Goal: Transaction & Acquisition: Download file/media

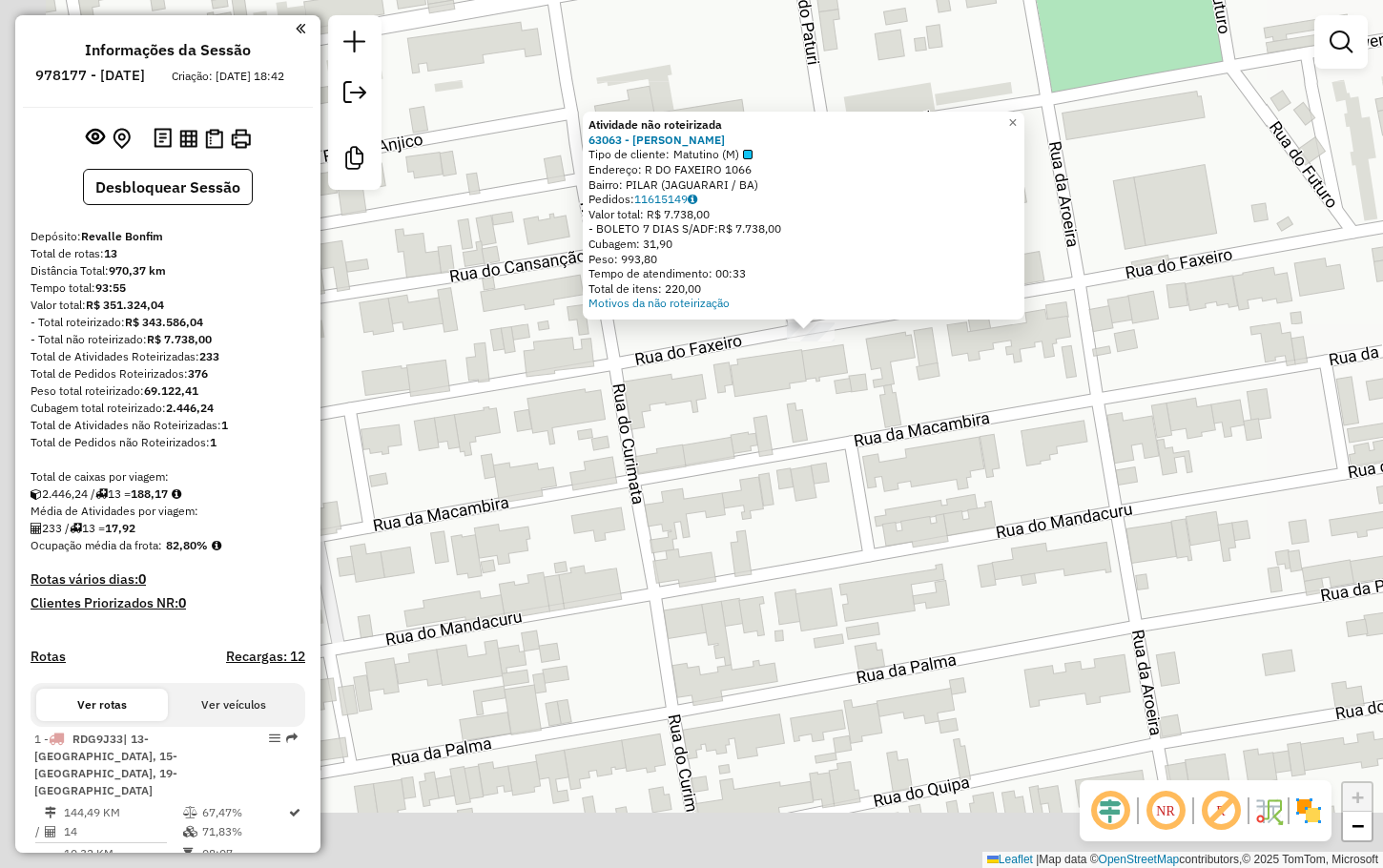
drag, startPoint x: 727, startPoint y: 471, endPoint x: 814, endPoint y: 391, distance: 118.2
click at [813, 398] on div "Atividade não roteirizada 63063 - [PERSON_NAME] DE Tipo de cliente: Matutino (M…" at bounding box center [691, 434] width 1383 height 868
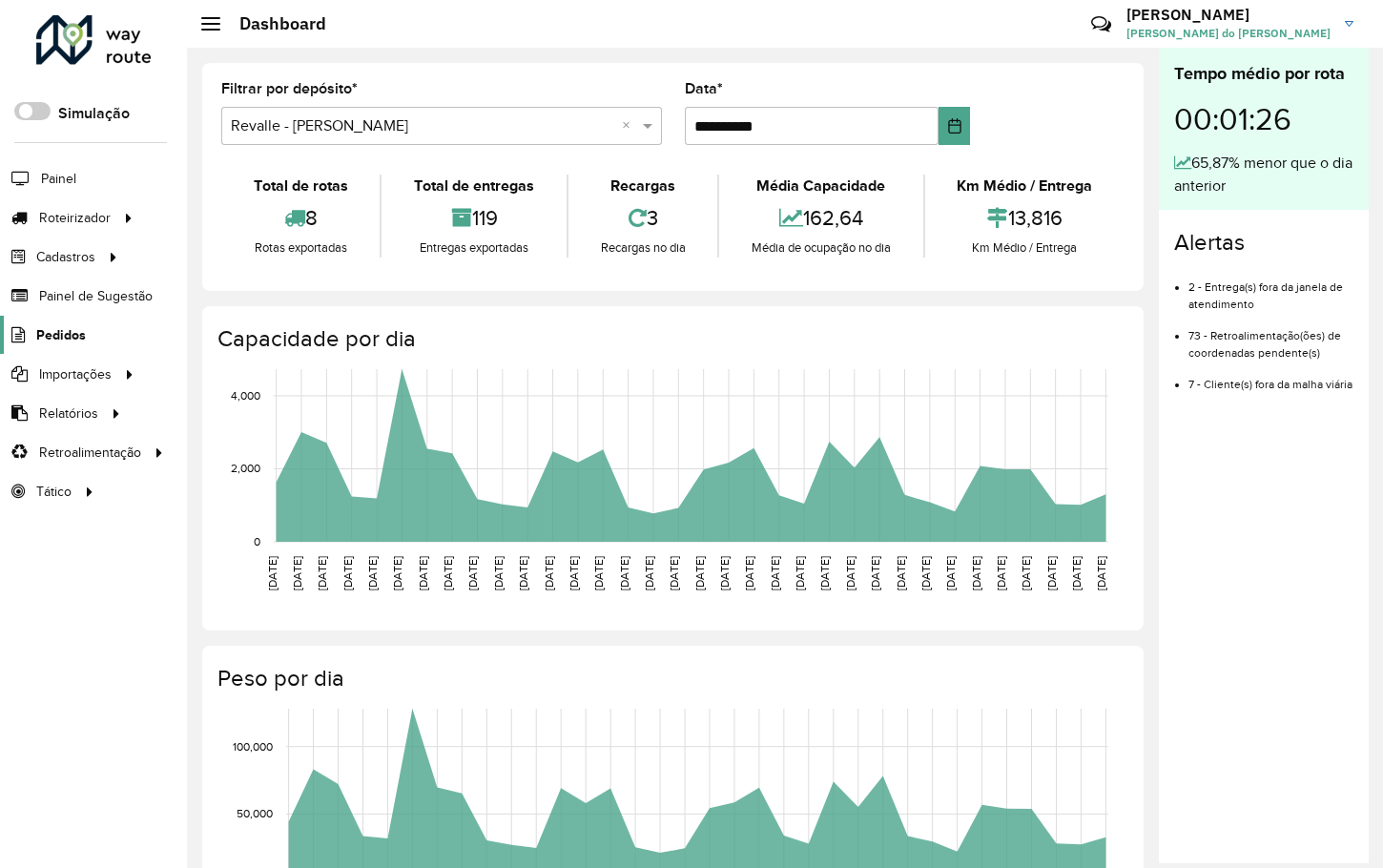
drag, startPoint x: 0, startPoint y: 0, endPoint x: 74, endPoint y: 329, distance: 337.2
click at [74, 329] on span "Pedidos" at bounding box center [61, 335] width 49 height 20
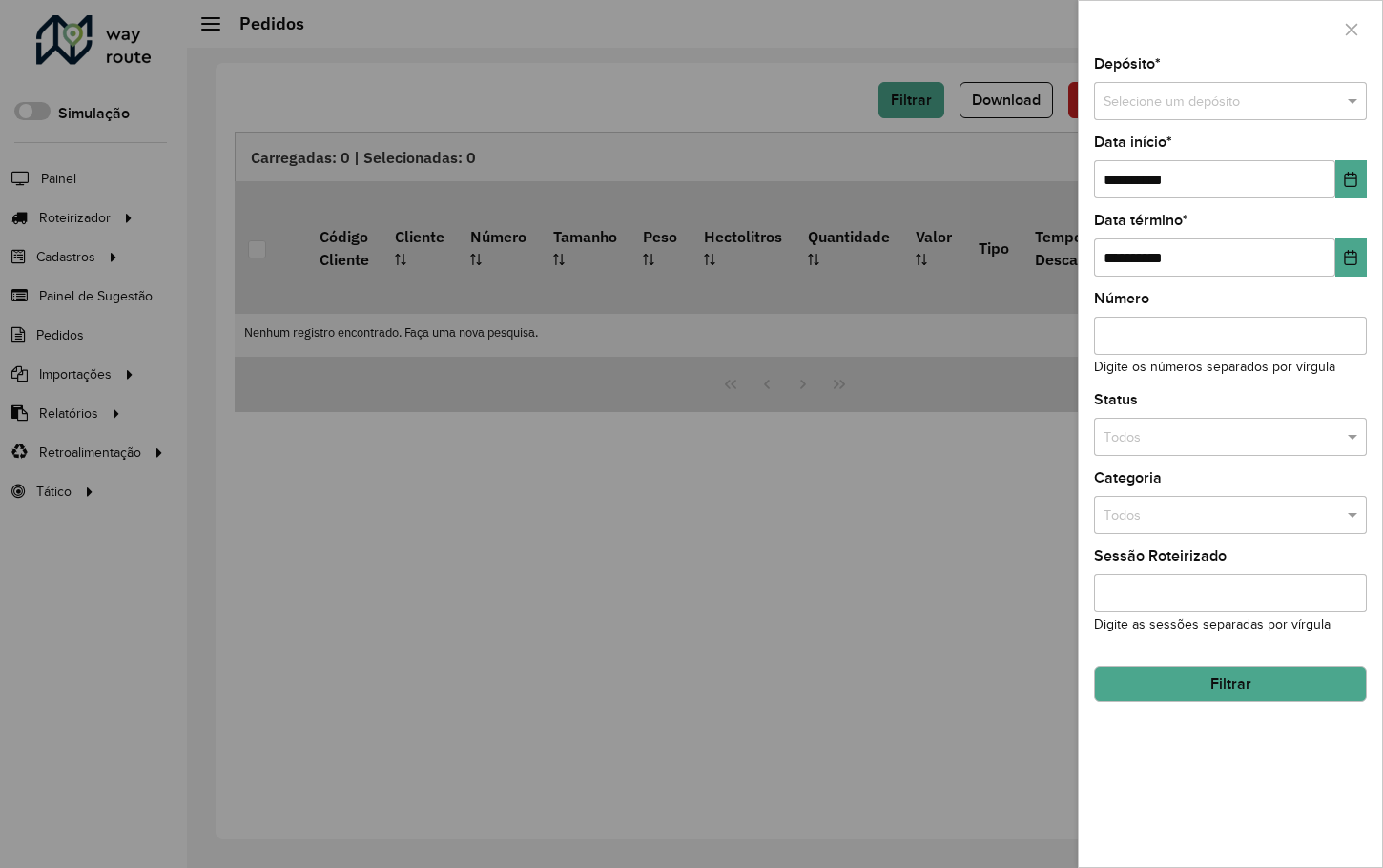
click at [1174, 94] on input "text" at bounding box center [1211, 101] width 216 height 21
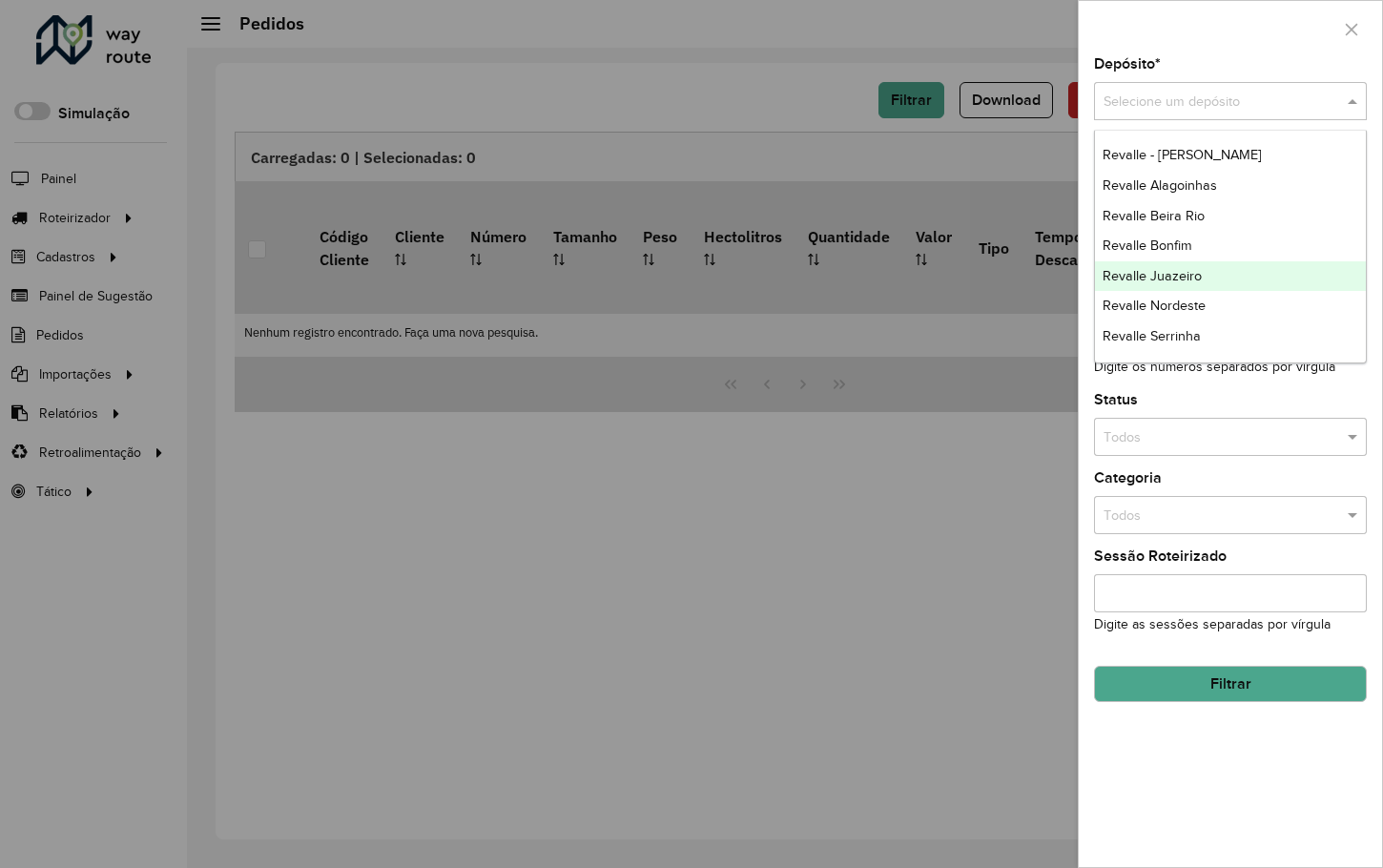
click at [1177, 270] on span "Revalle Juazeiro" at bounding box center [1152, 276] width 99 height 16
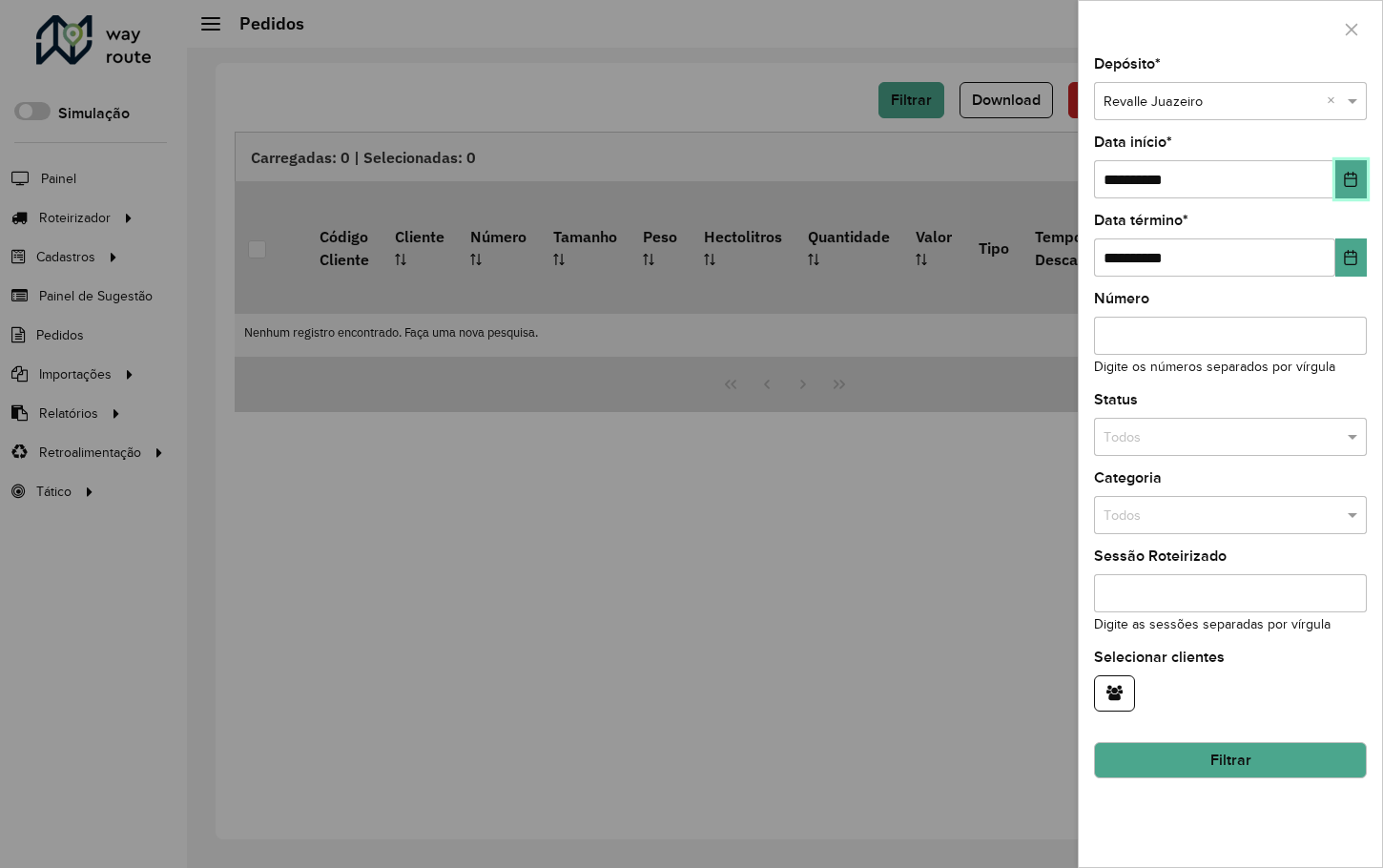
click at [1346, 178] on icon "Choose Date" at bounding box center [1351, 179] width 13 height 16
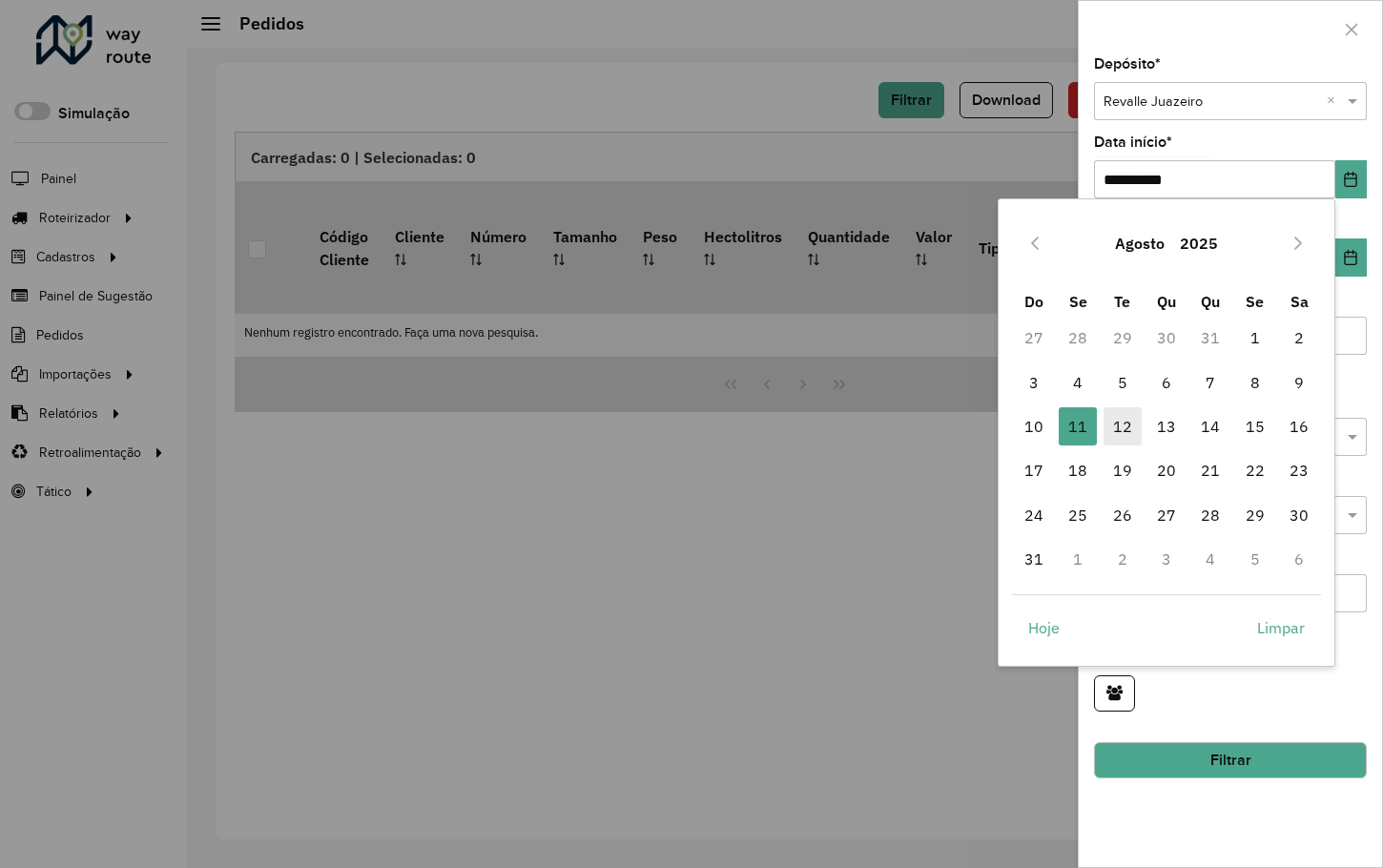
click at [1127, 423] on span "12" at bounding box center [1122, 426] width 38 height 38
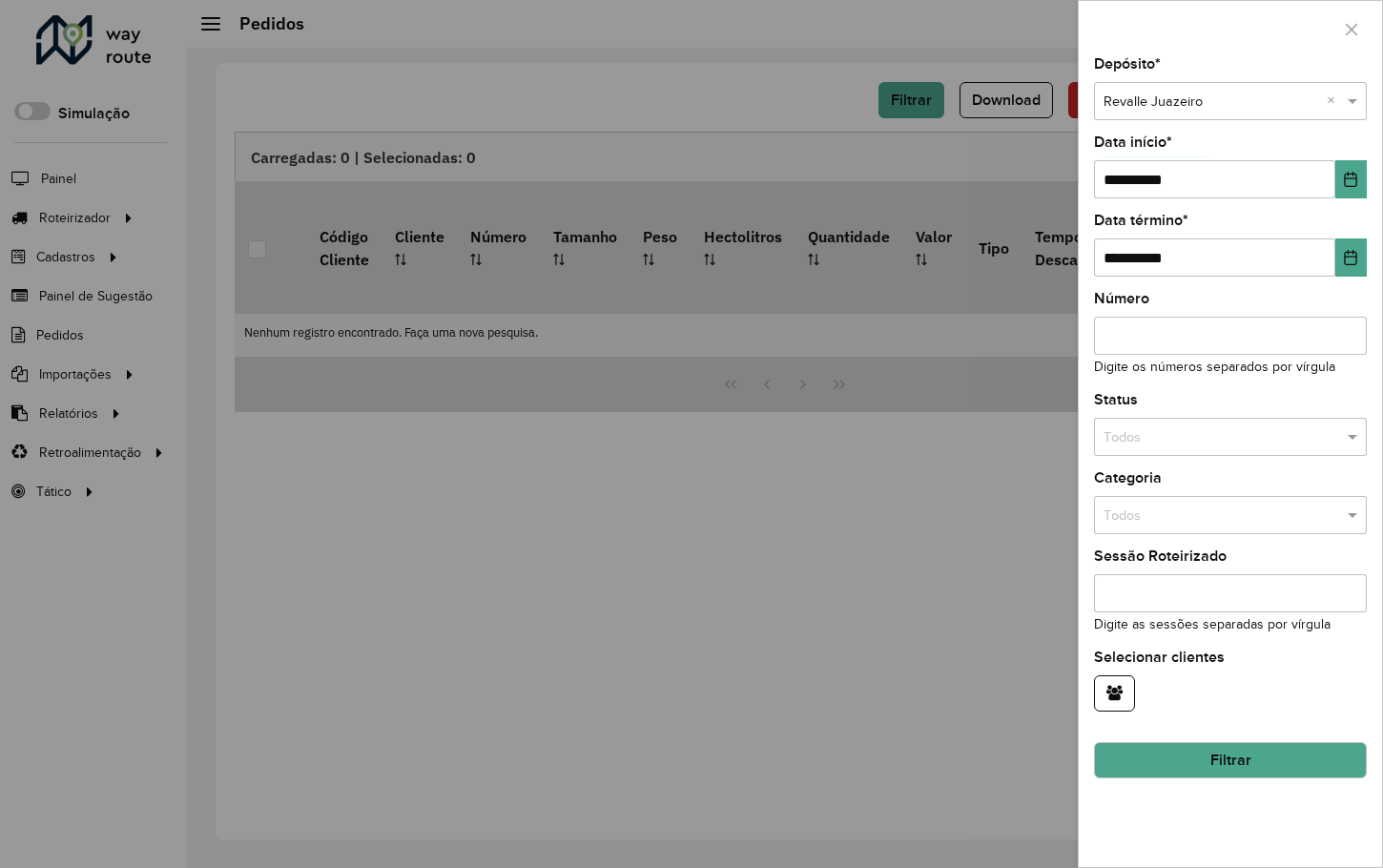
click at [1229, 751] on button "Filtrar" at bounding box center [1229, 760] width 273 height 36
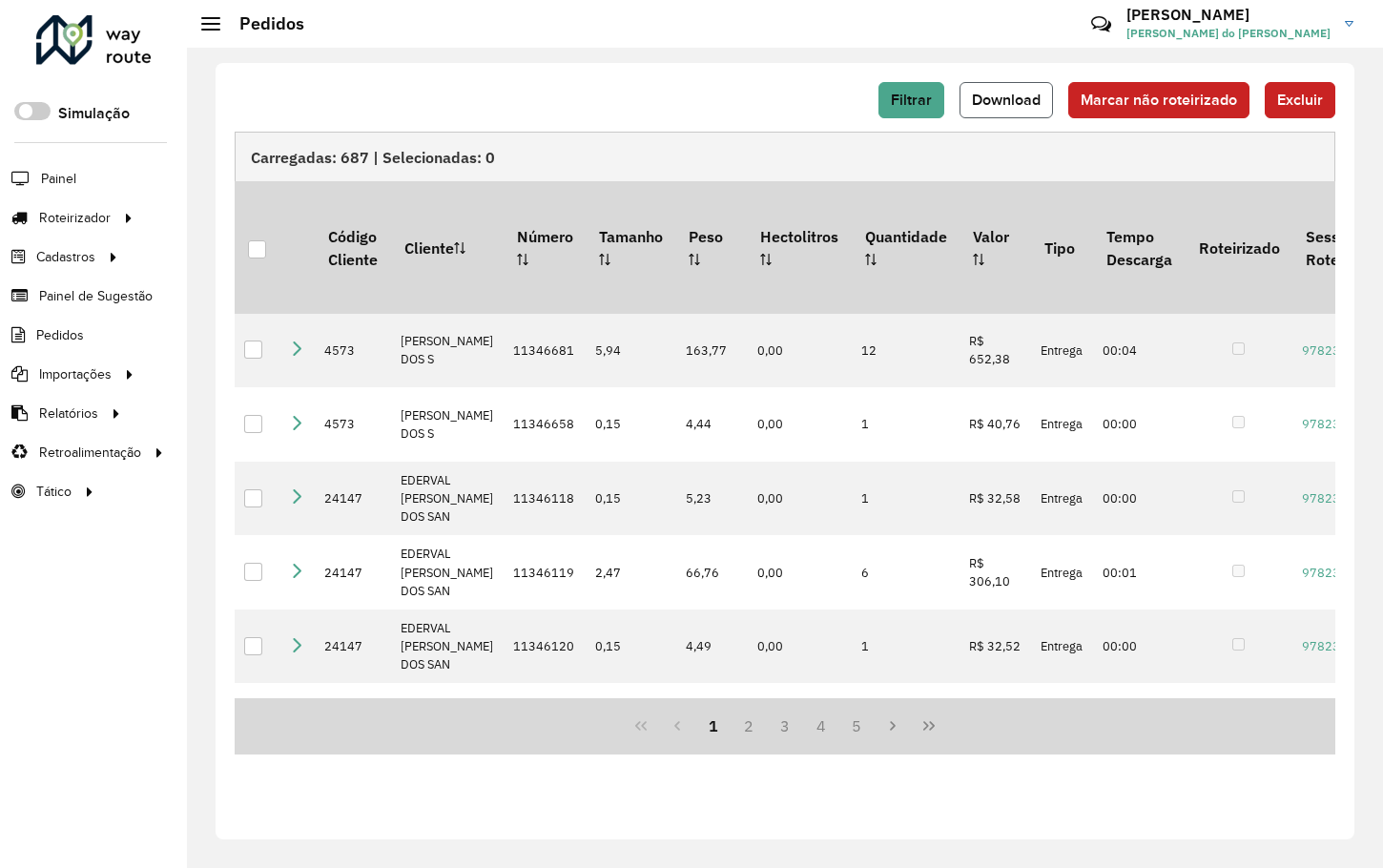
click at [1012, 111] on button "Download" at bounding box center [1006, 99] width 94 height 36
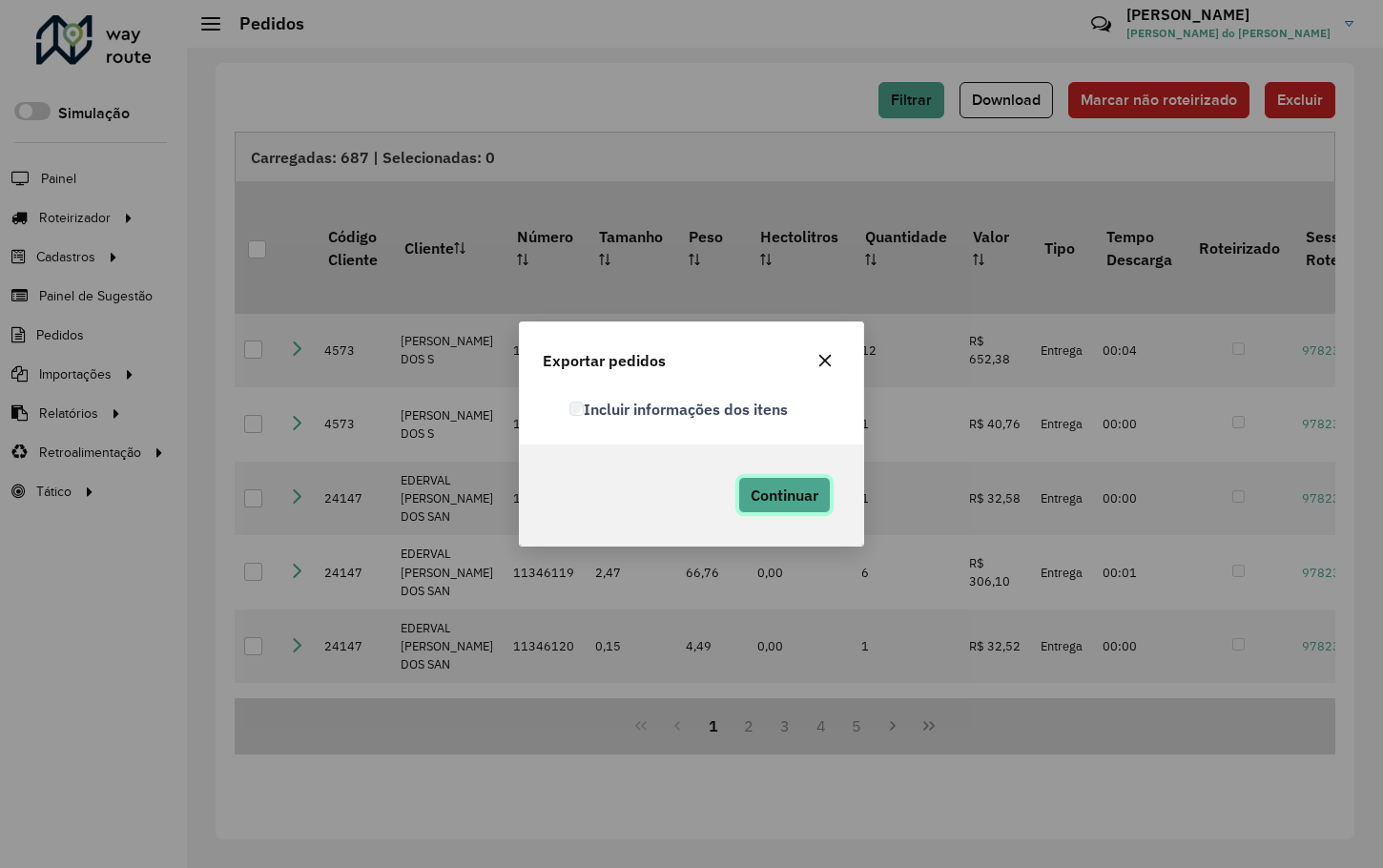
click at [797, 490] on span "Continuar" at bounding box center [784, 494] width 68 height 19
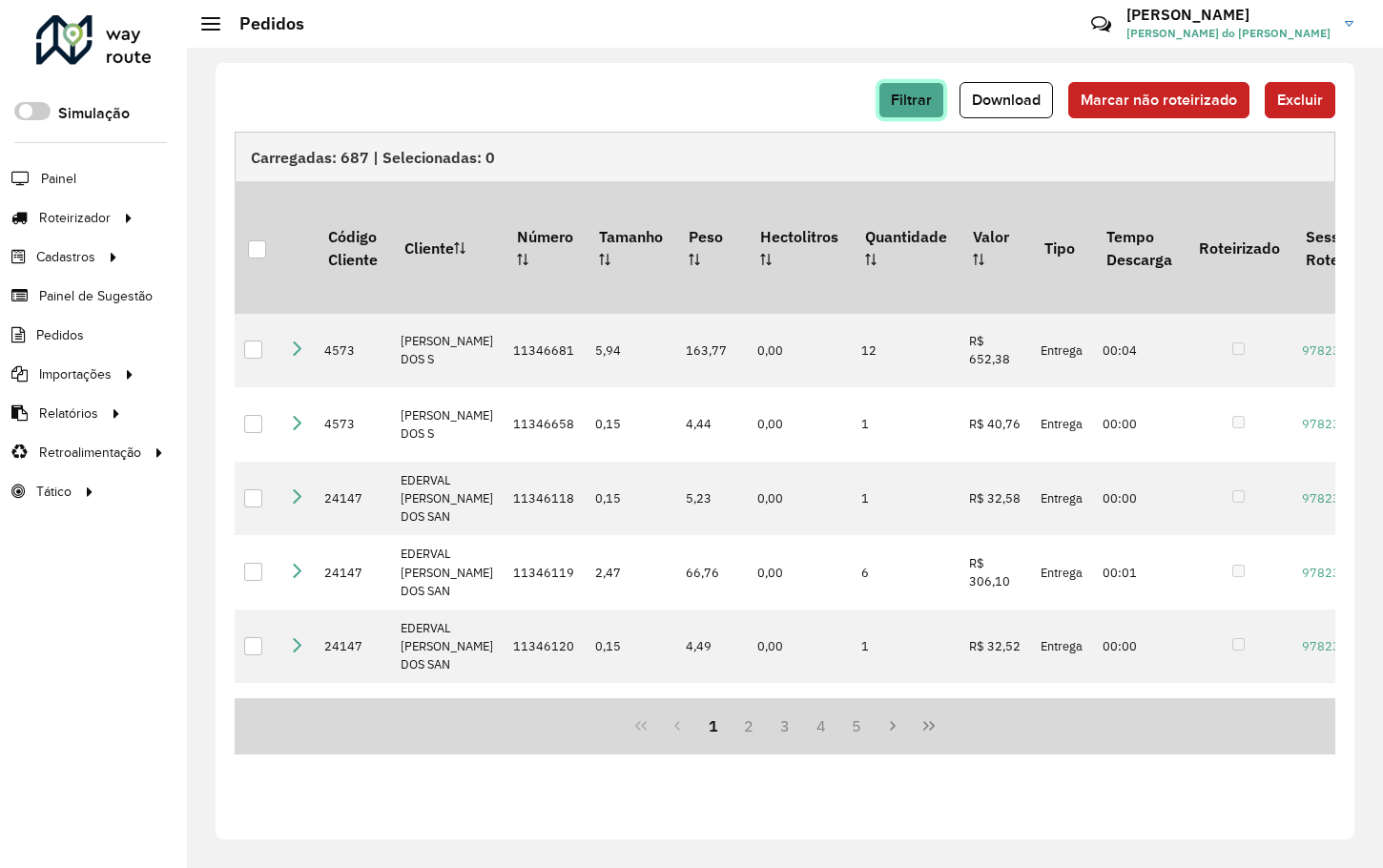
click at [920, 111] on button "Filtrar" at bounding box center [911, 99] width 66 height 36
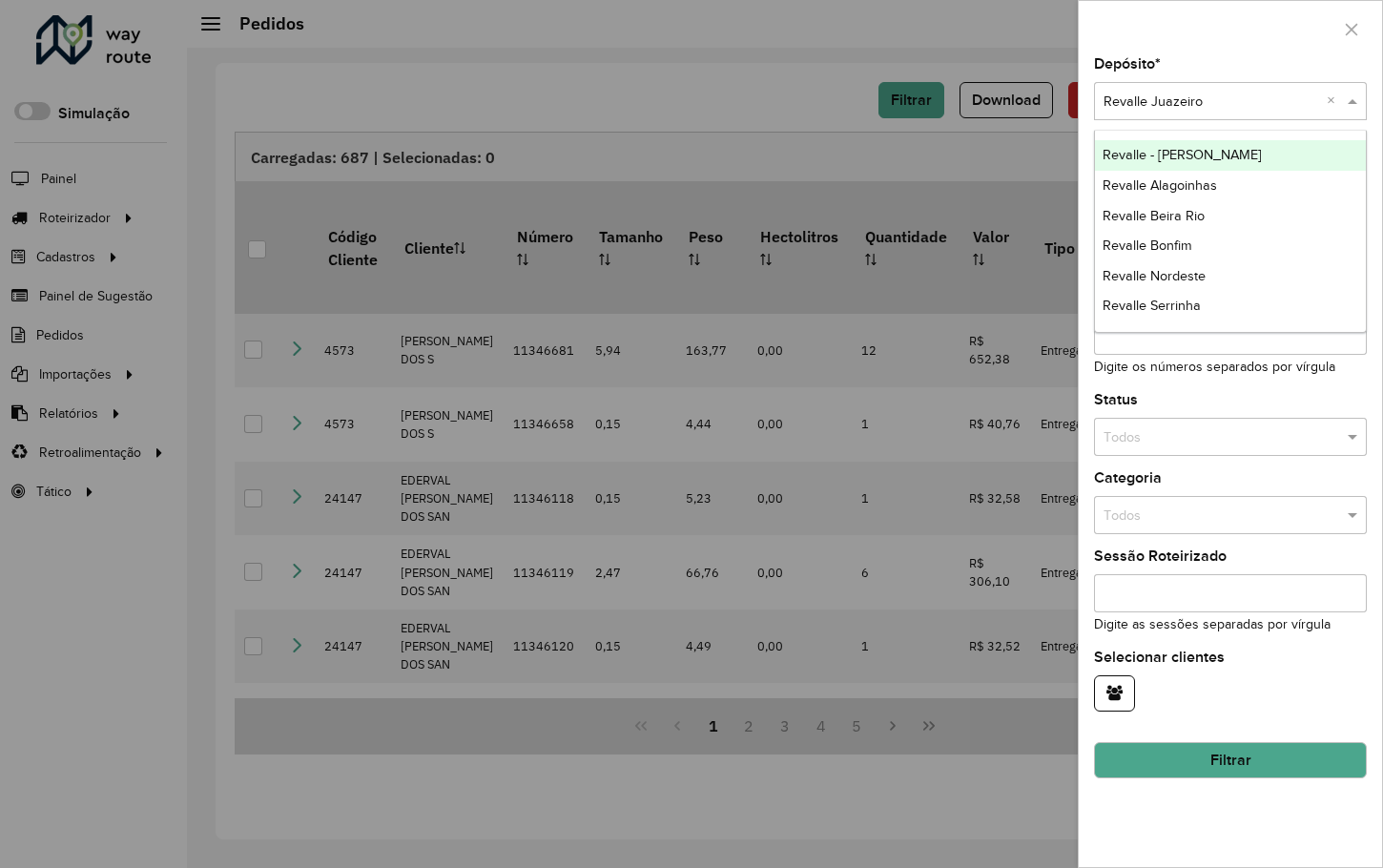
click at [1220, 106] on input "text" at bounding box center [1211, 101] width 216 height 21
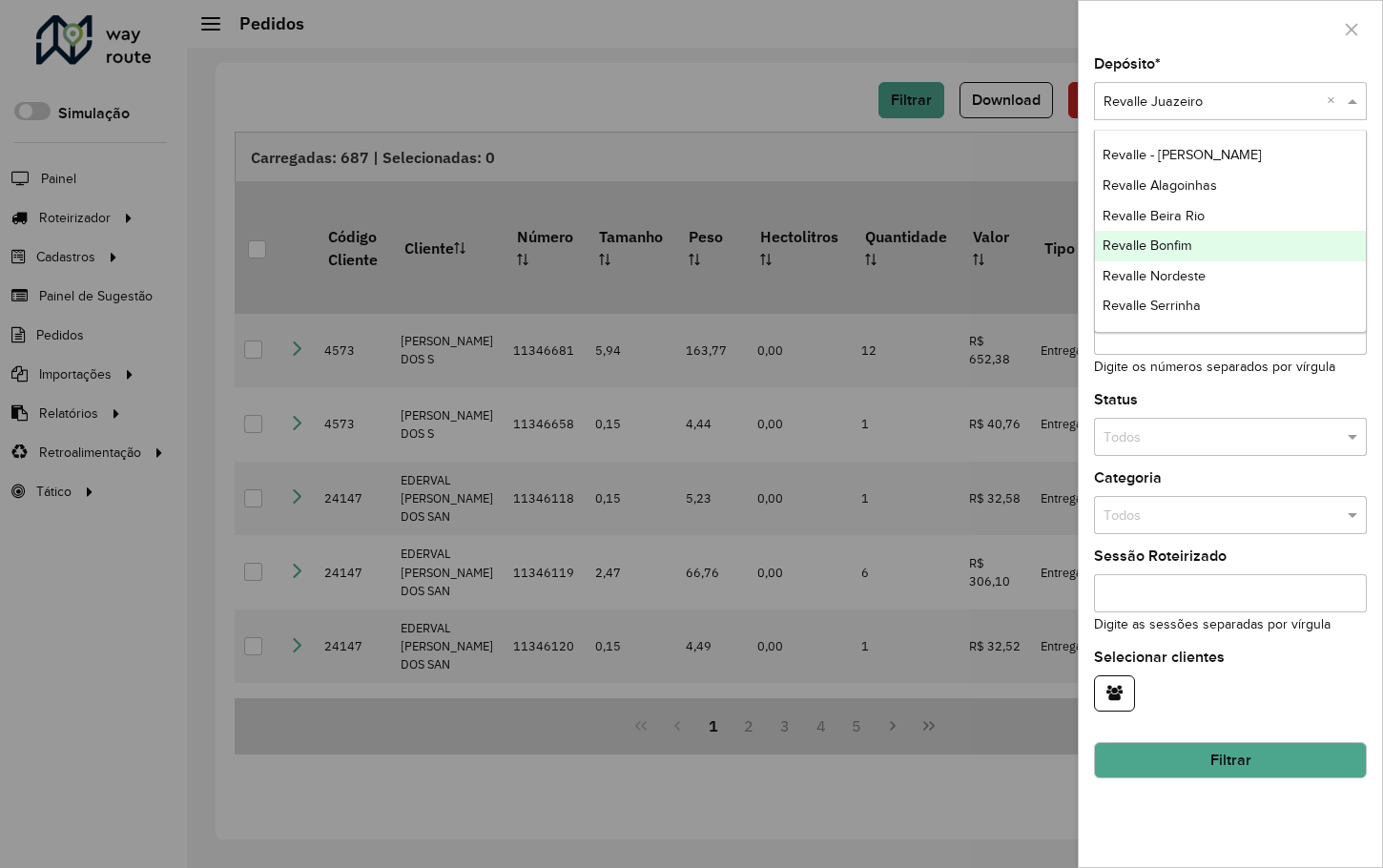
click at [1197, 240] on div "Revalle Bonfim" at bounding box center [1229, 245] width 271 height 31
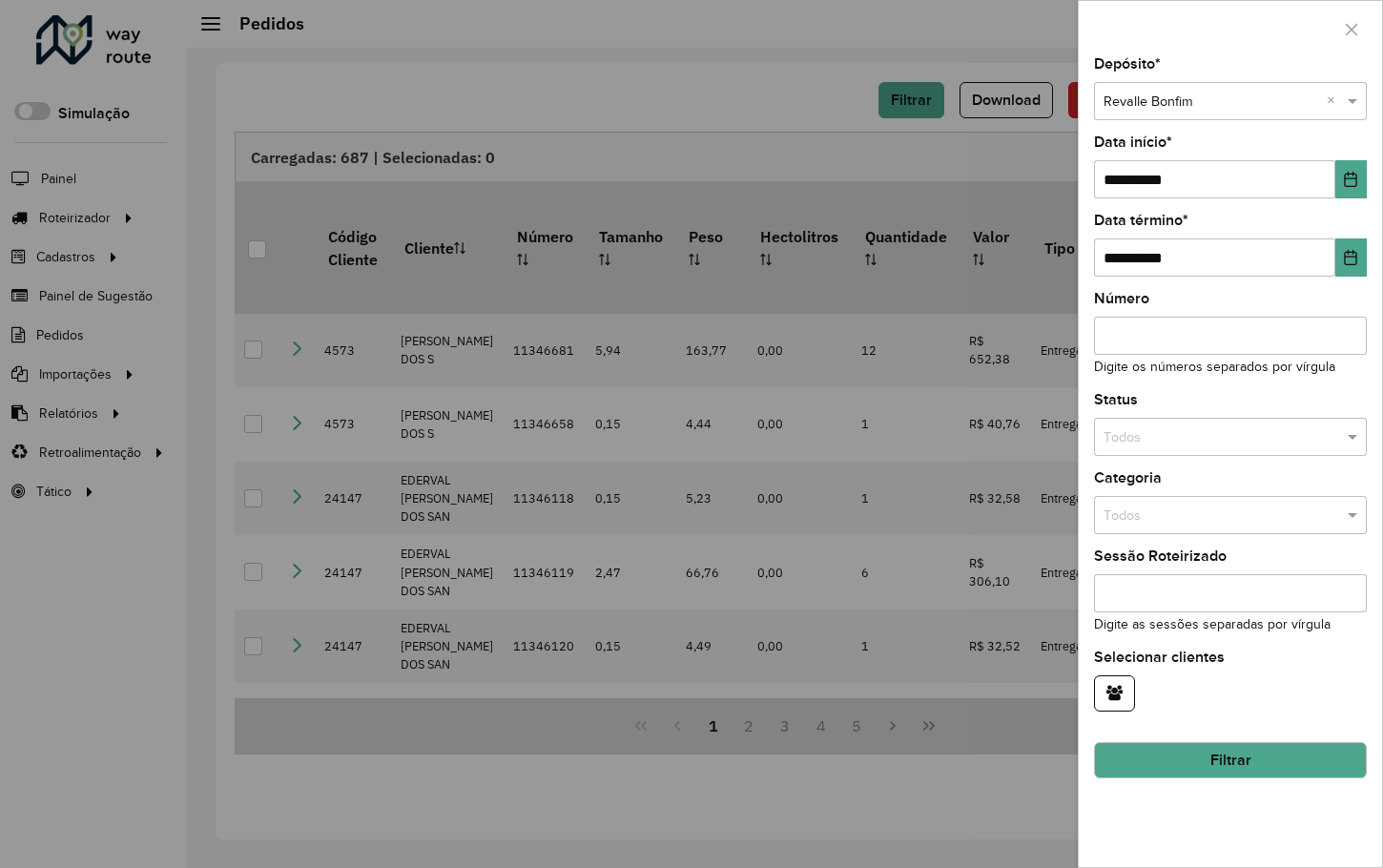
click at [1238, 758] on button "Filtrar" at bounding box center [1229, 760] width 273 height 36
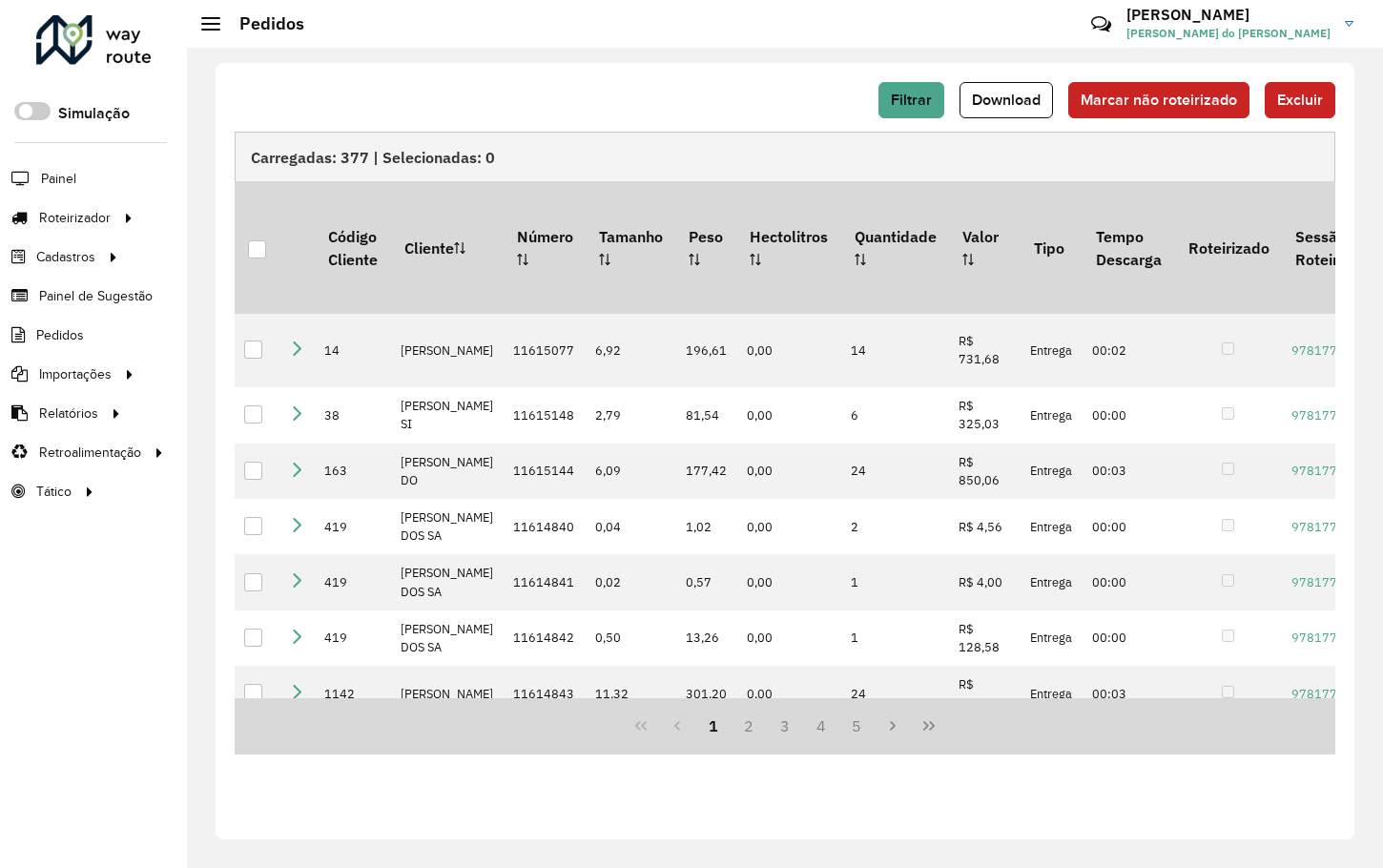
click at [1012, 95] on span "Download" at bounding box center [1006, 99] width 69 height 16
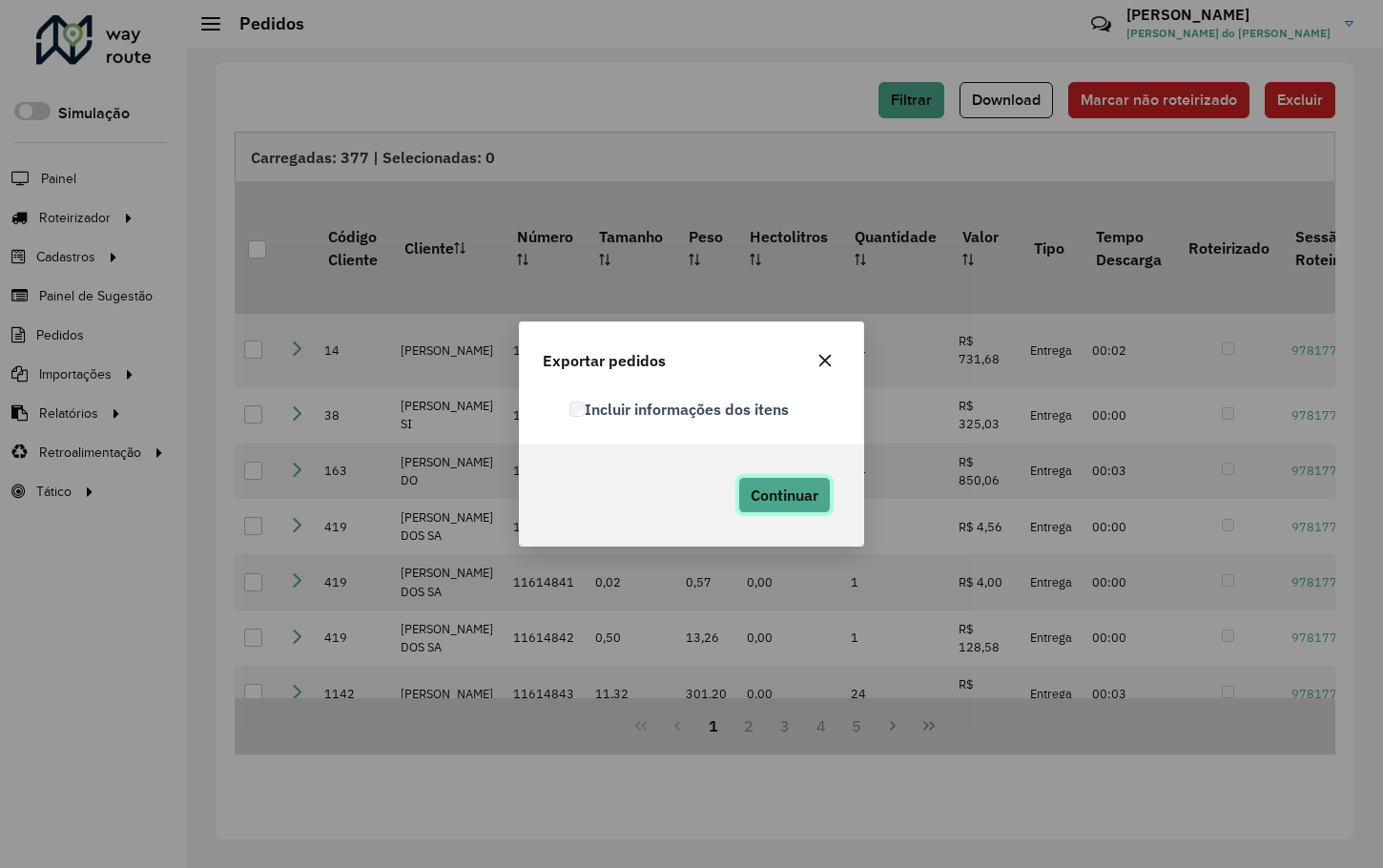
click at [753, 498] on span "Continuar" at bounding box center [784, 494] width 68 height 19
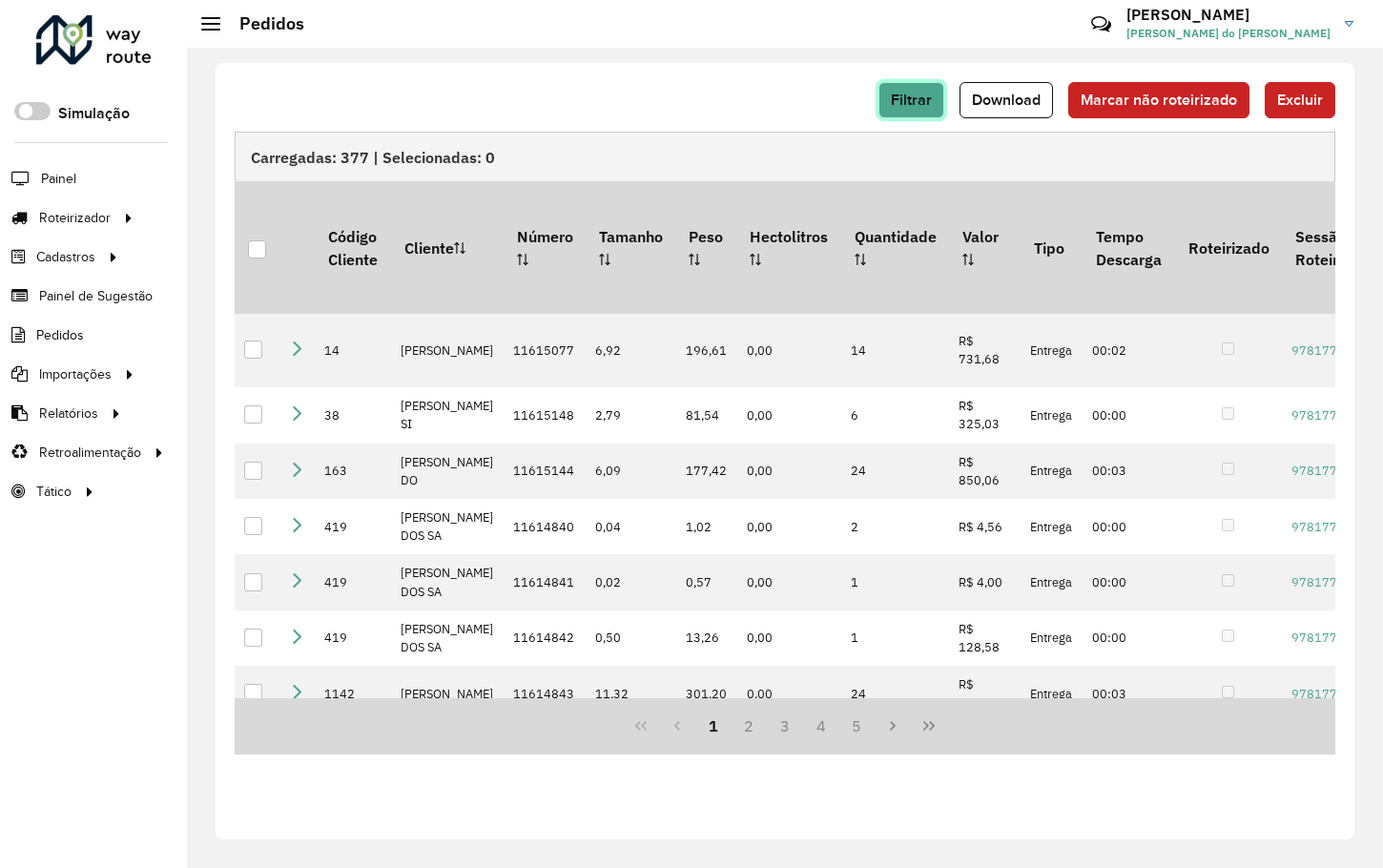
click at [909, 96] on span "Filtrar" at bounding box center [912, 99] width 41 height 16
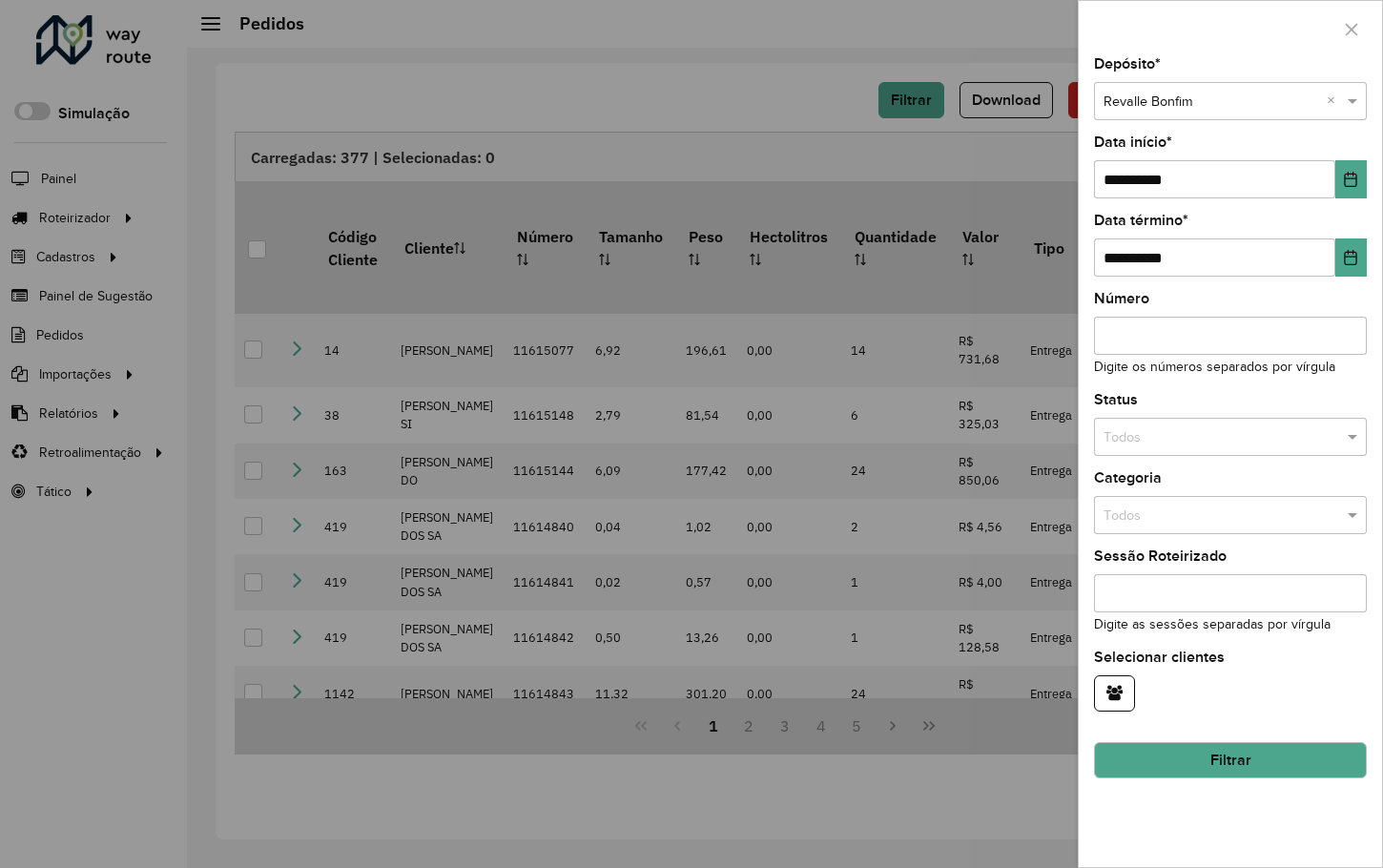
click at [1228, 117] on div "Selecione um depósito × Revalle Bonfim ×" at bounding box center [1229, 100] width 273 height 38
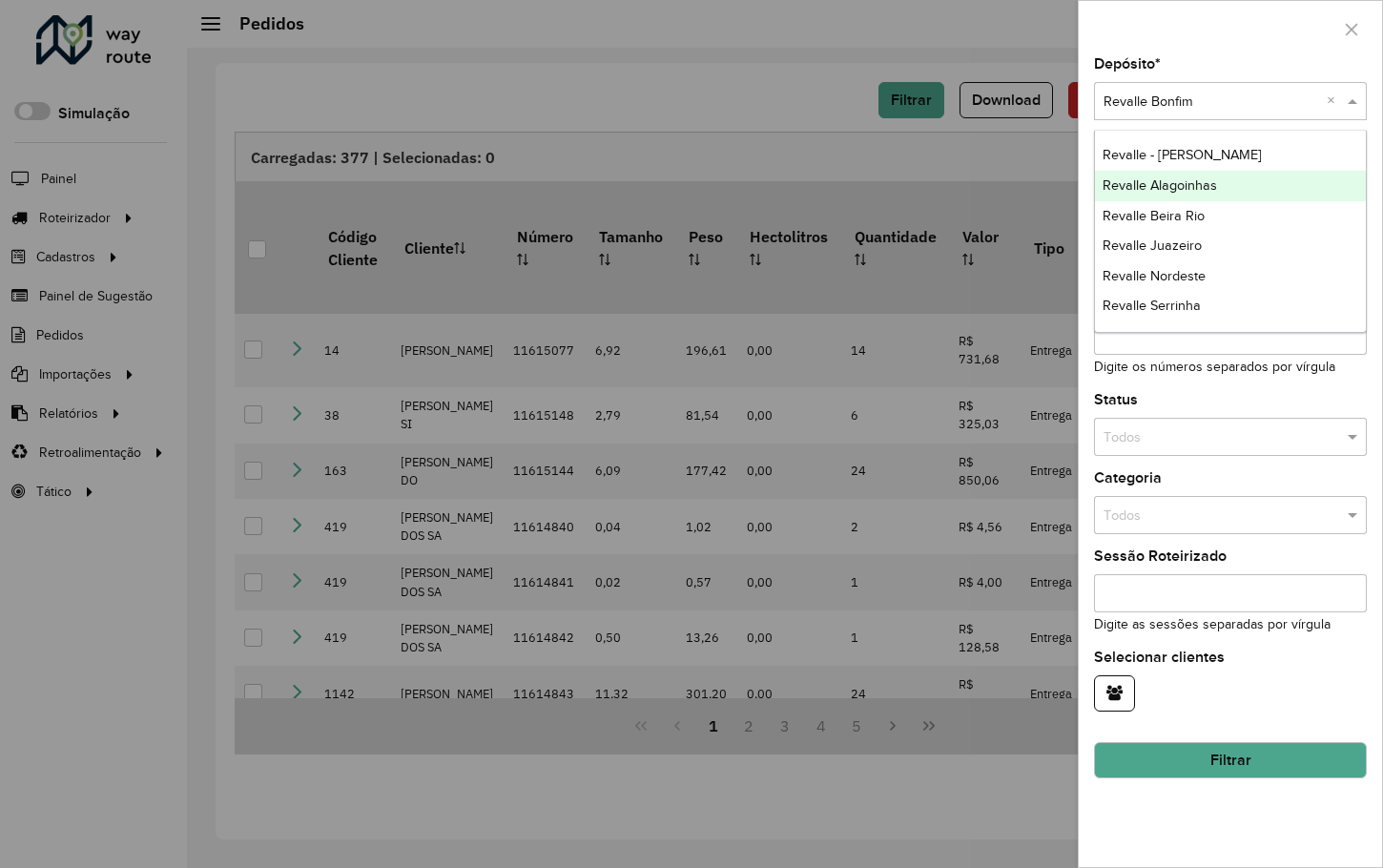
click at [1203, 192] on span "Revalle Alagoinhas" at bounding box center [1160, 185] width 114 height 16
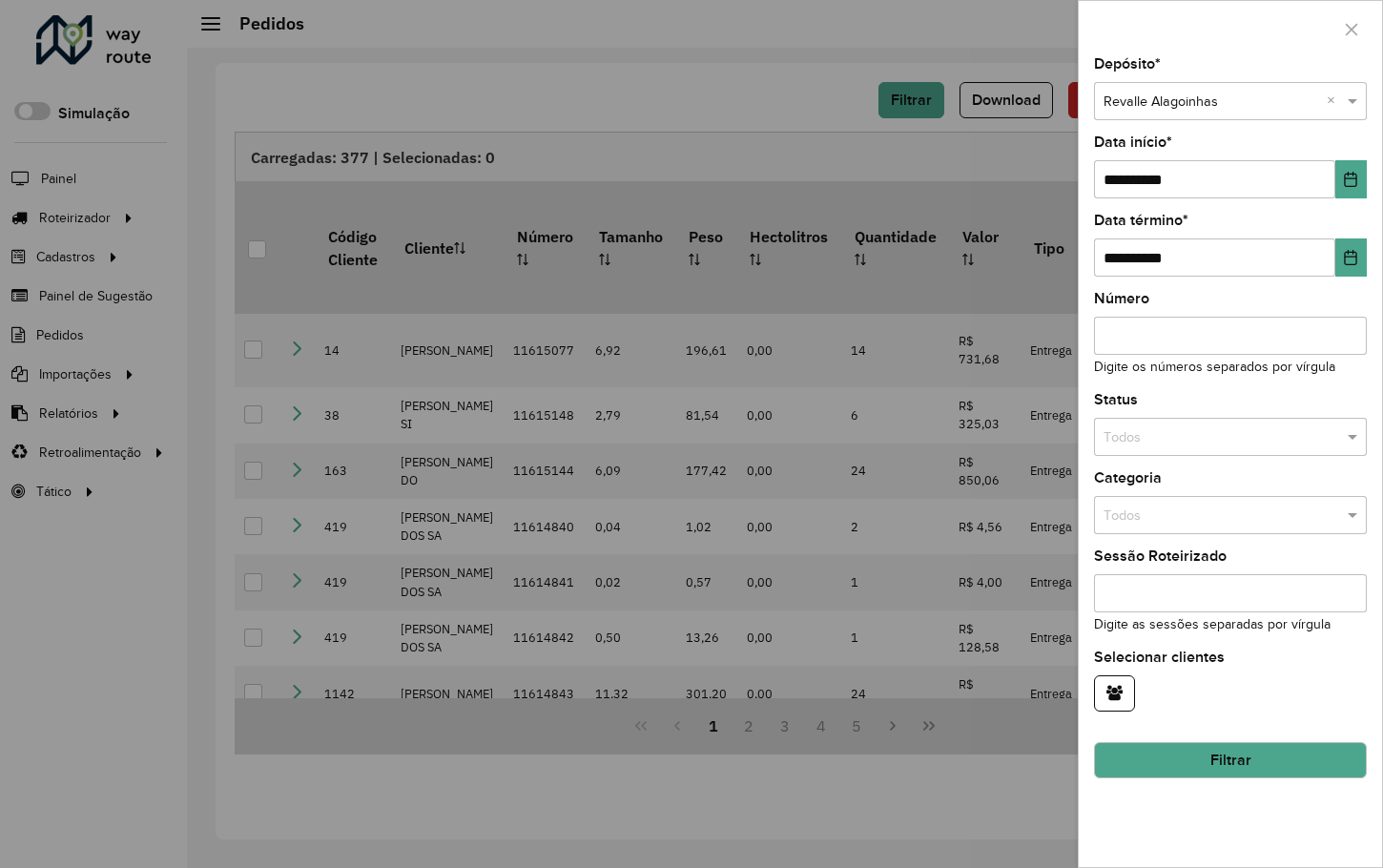
click at [1244, 756] on button "Filtrar" at bounding box center [1229, 760] width 273 height 36
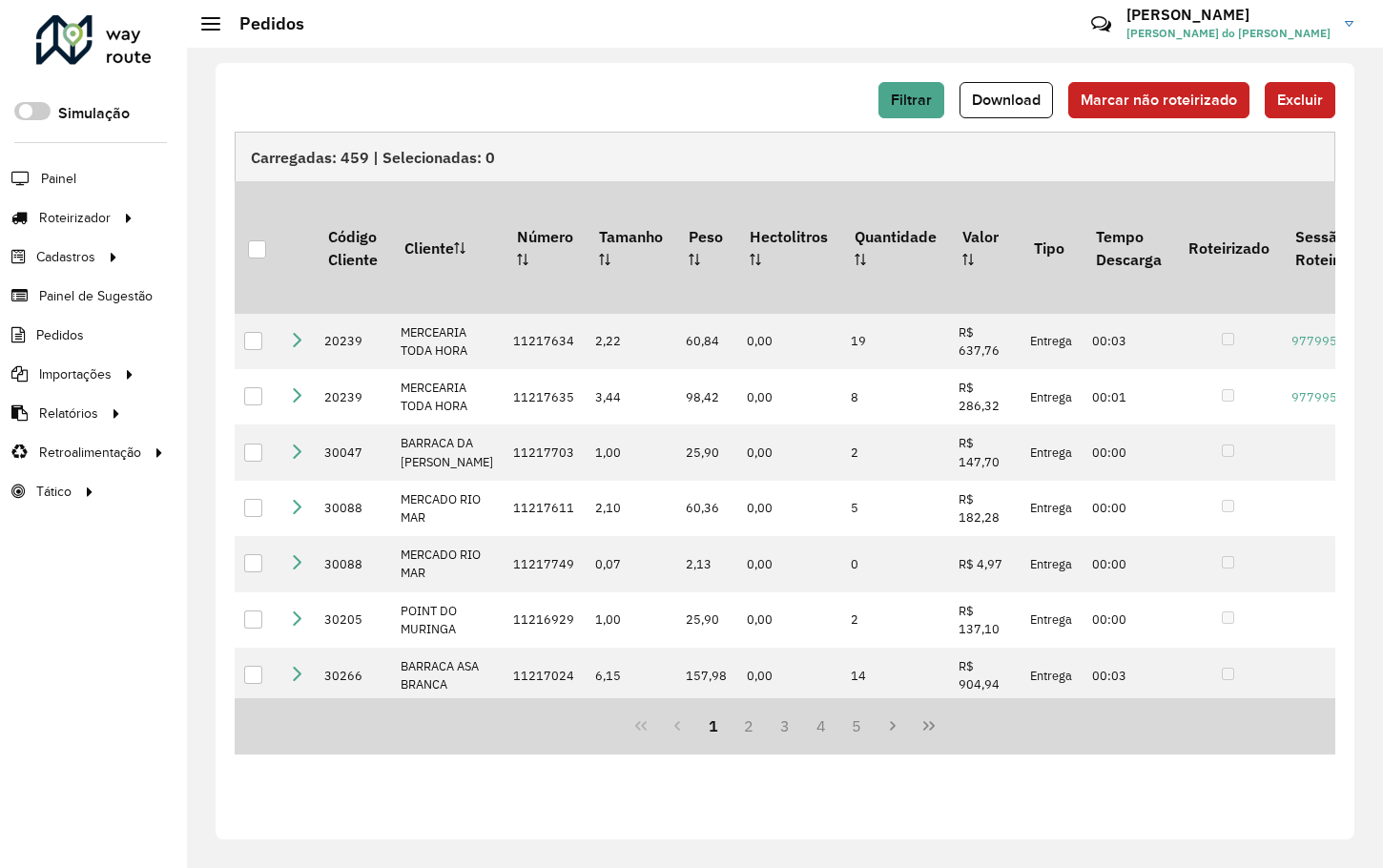
click at [994, 102] on span "Download" at bounding box center [1006, 99] width 69 height 16
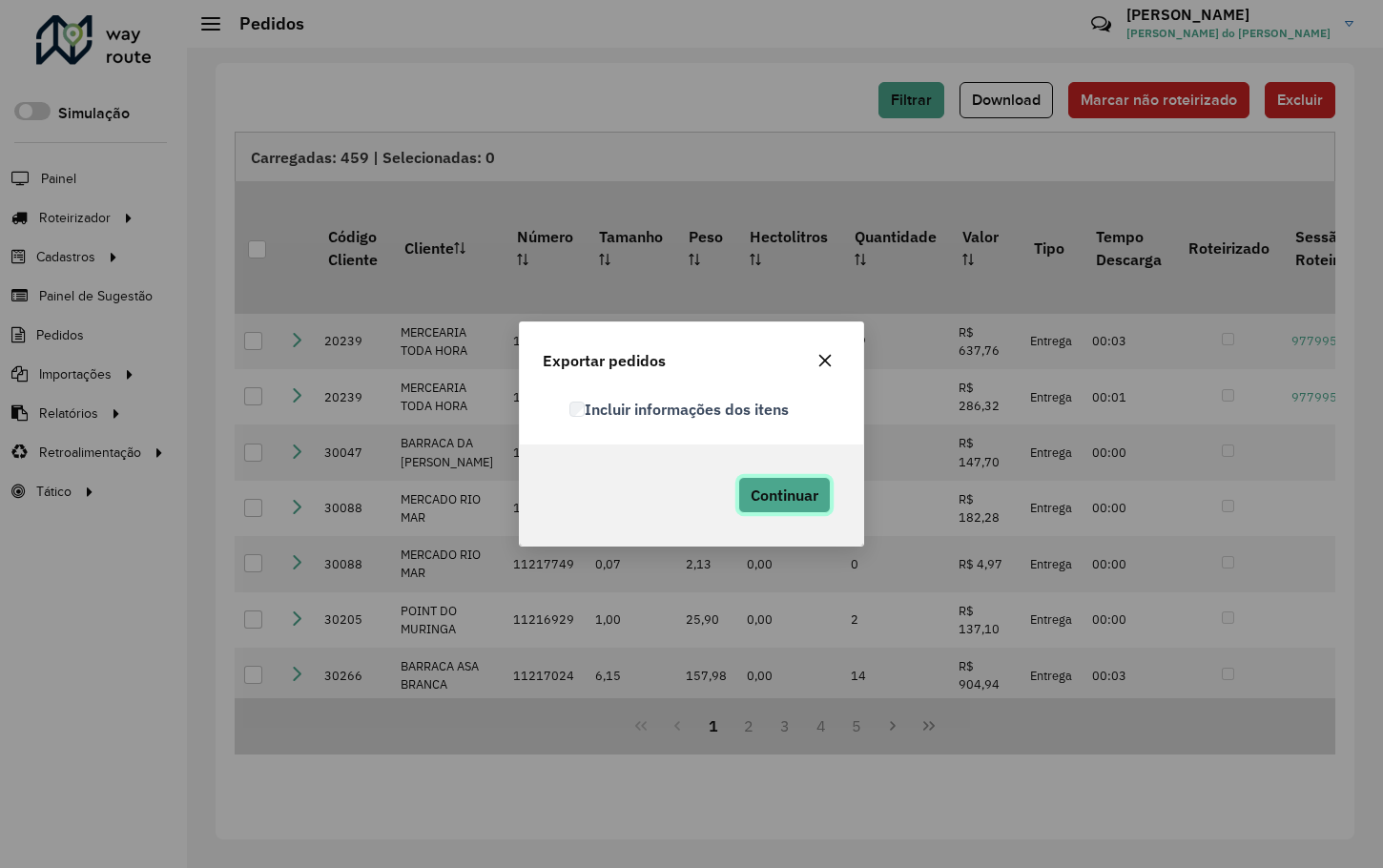
click at [778, 499] on span "Continuar" at bounding box center [784, 494] width 68 height 19
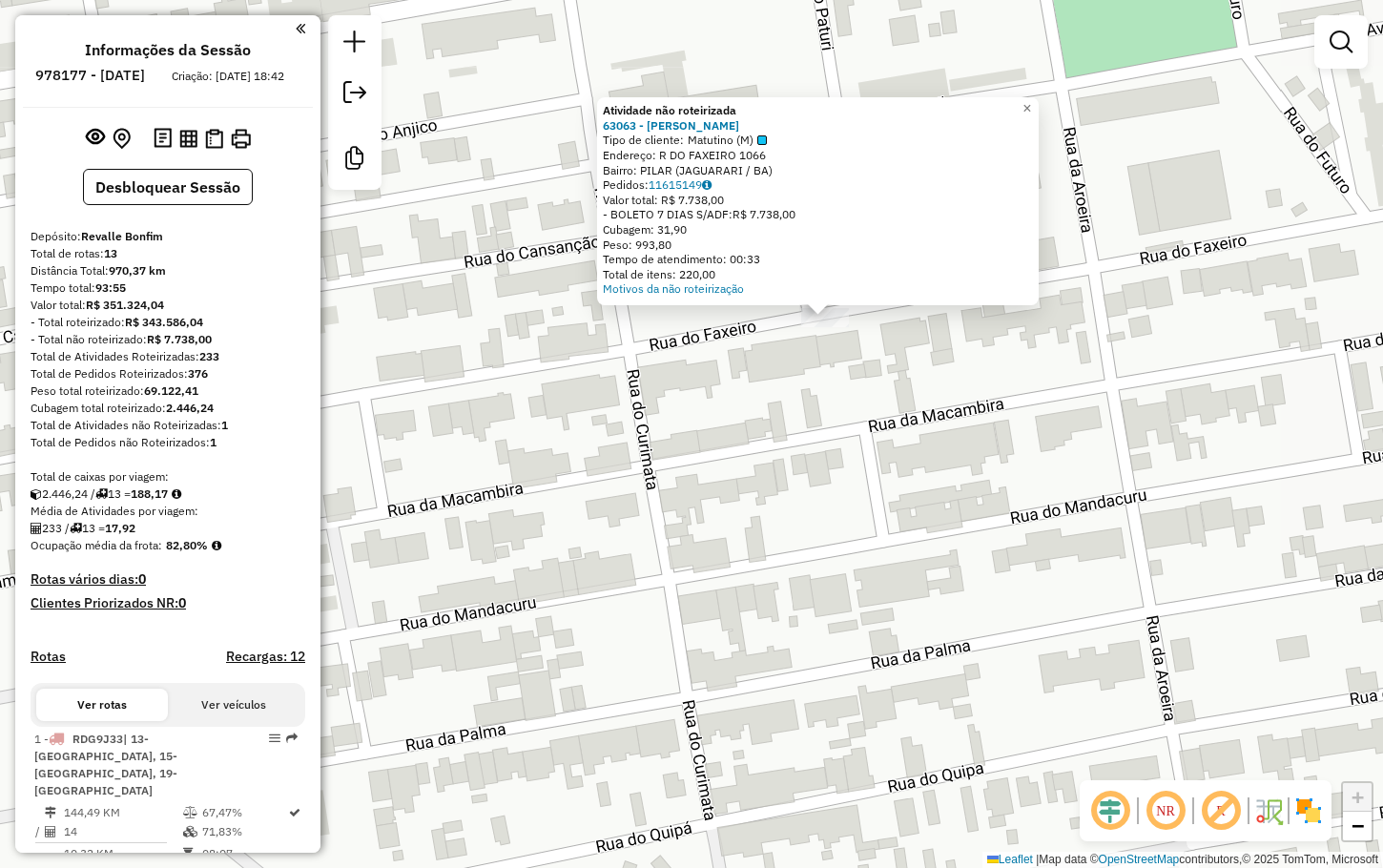
click at [859, 397] on div "Atividade não roteirizada 63063 - [PERSON_NAME] DE Tipo de cliente: Matutino (M…" at bounding box center [691, 434] width 1383 height 868
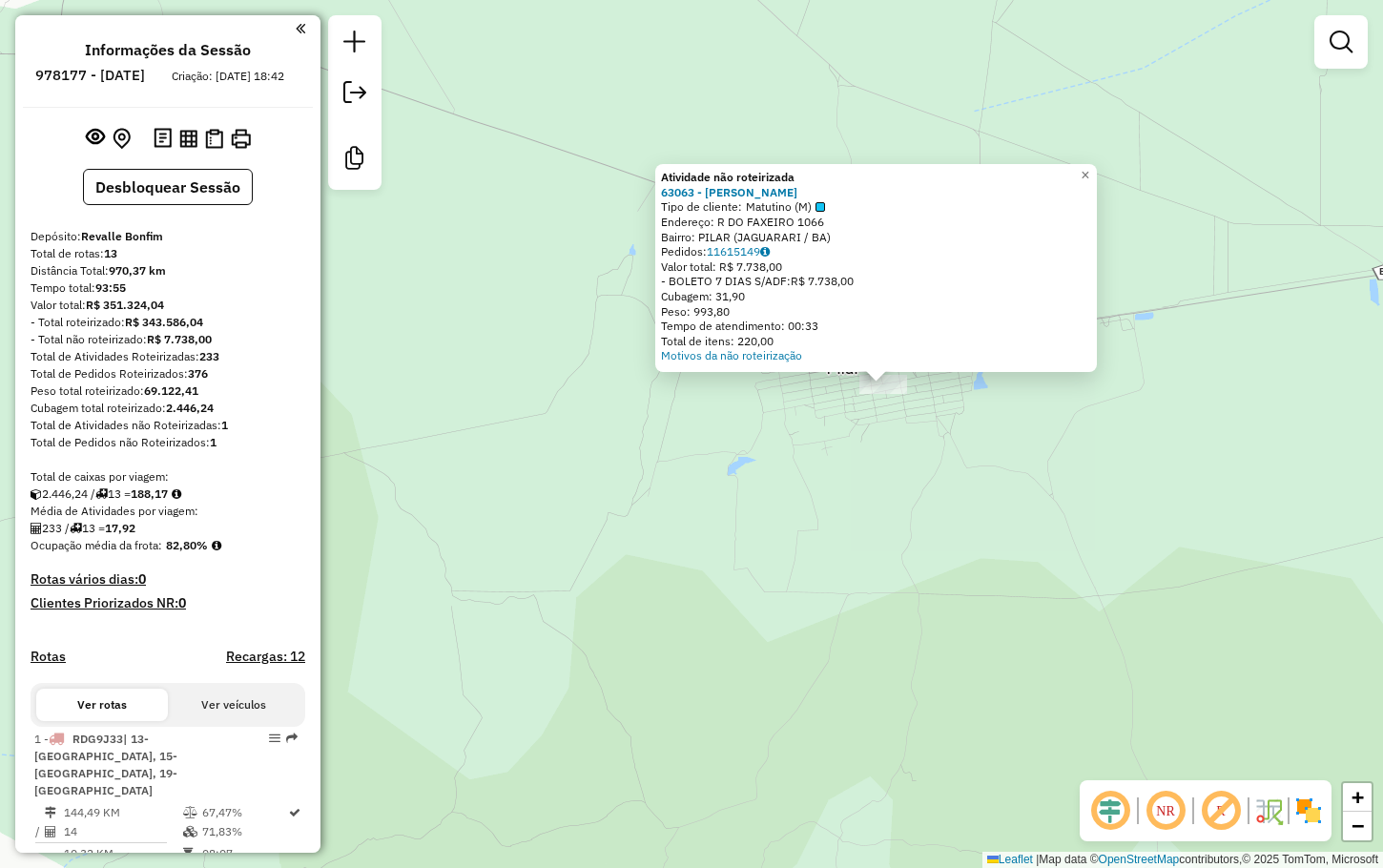
drag, startPoint x: 827, startPoint y: 539, endPoint x: 817, endPoint y: 448, distance: 91.5
click at [822, 449] on div "Atividade não roteirizada 63063 - [PERSON_NAME] DE Tipo de cliente: Matutino (M…" at bounding box center [691, 434] width 1383 height 868
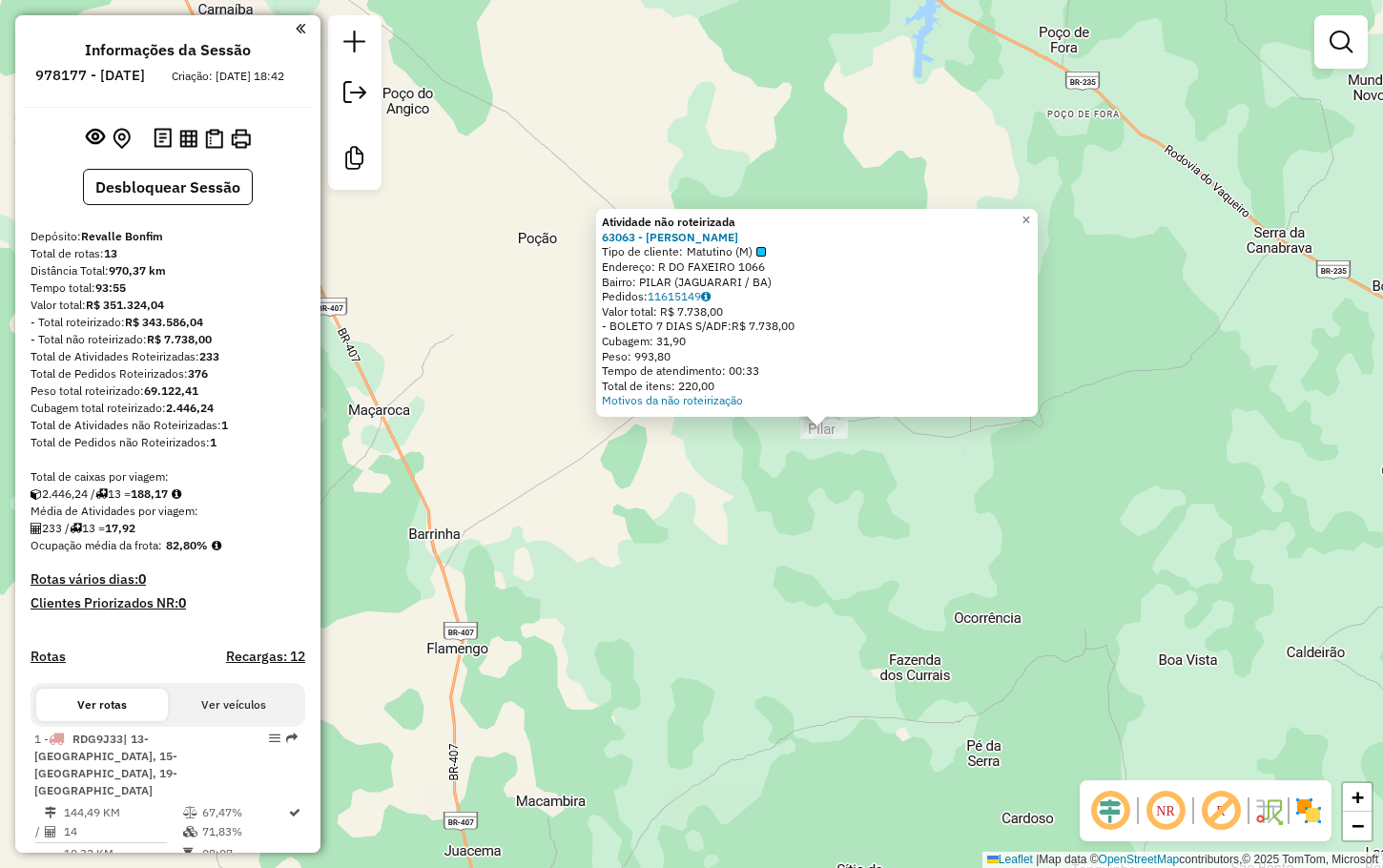
click at [828, 490] on div "Atividade não roteirizada 63063 - [PERSON_NAME] DE Tipo de cliente: Matutino (M…" at bounding box center [691, 434] width 1383 height 868
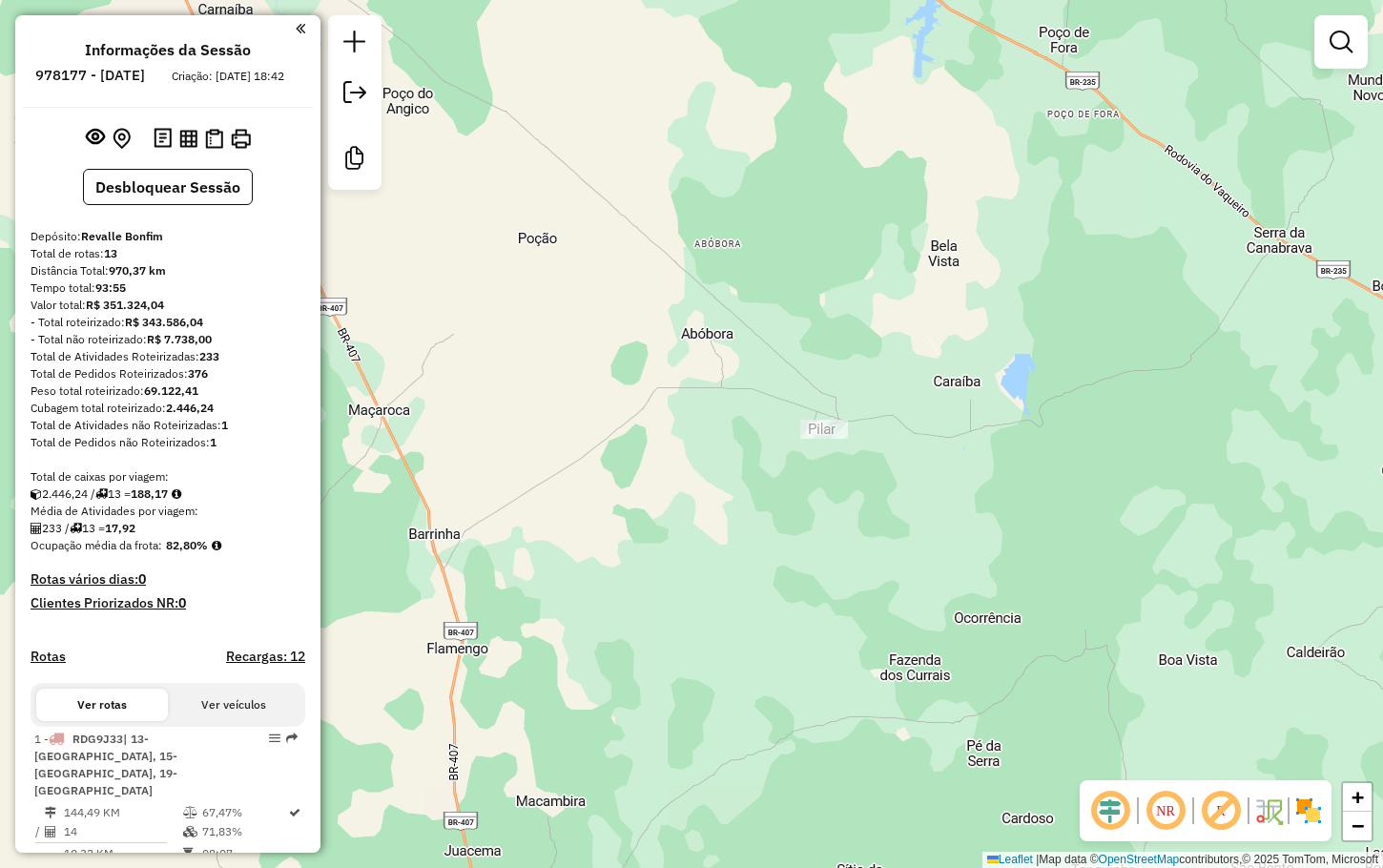
drag, startPoint x: 860, startPoint y: 552, endPoint x: 788, endPoint y: 381, distance: 185.5
click at [790, 387] on div "Janela de atendimento Grade de atendimento Capacidade Transportadoras Veículos …" at bounding box center [691, 434] width 1383 height 868
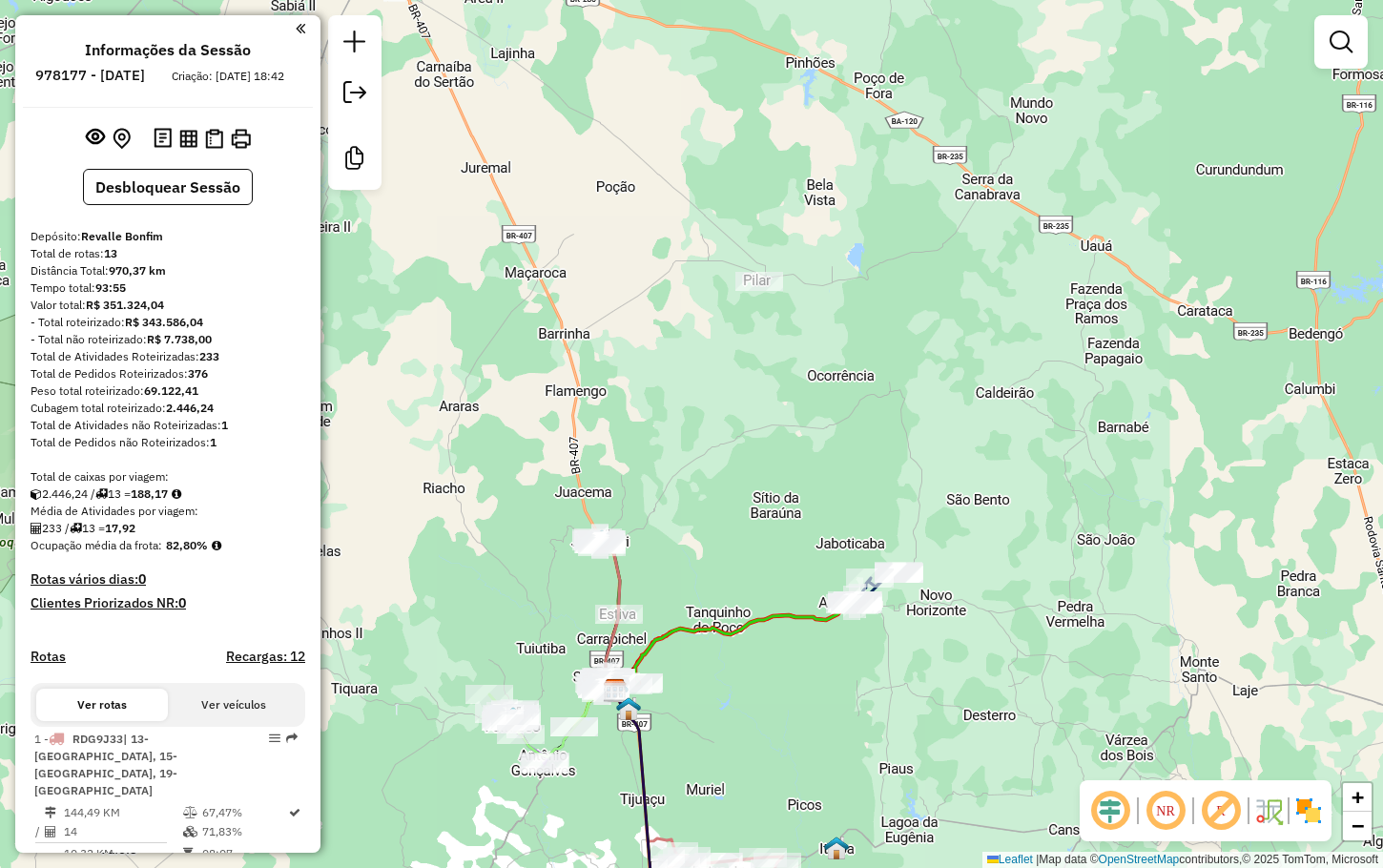
drag, startPoint x: 789, startPoint y: 457, endPoint x: 789, endPoint y: 313, distance: 144.0
click at [789, 317] on div "Janela de atendimento Grade de atendimento Capacidade Transportadoras Veículos …" at bounding box center [691, 434] width 1383 height 868
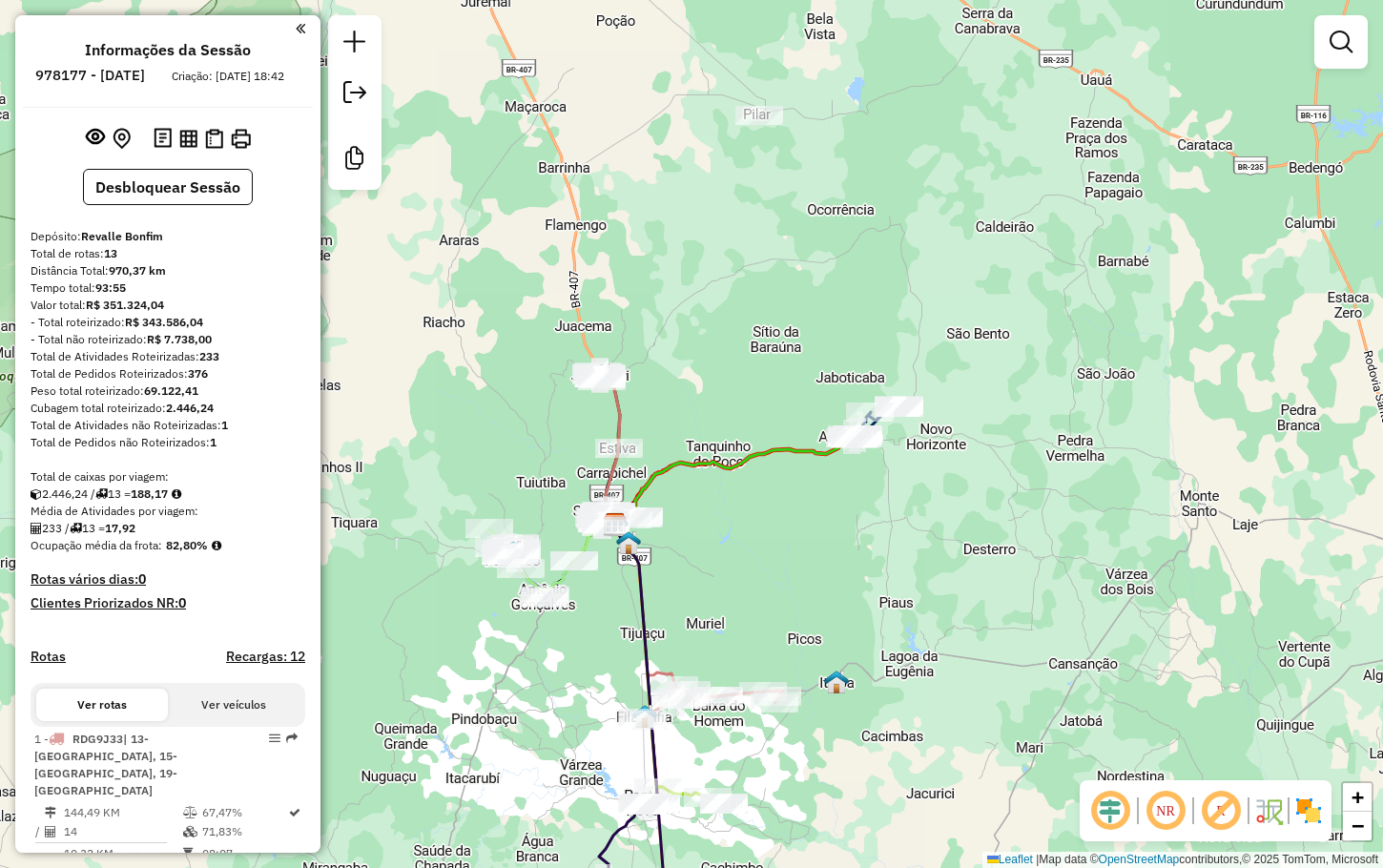
drag, startPoint x: 733, startPoint y: 305, endPoint x: 820, endPoint y: 190, distance: 144.2
click at [819, 192] on div "Janela de atendimento Grade de atendimento Capacidade Transportadoras Veículos …" at bounding box center [691, 434] width 1383 height 868
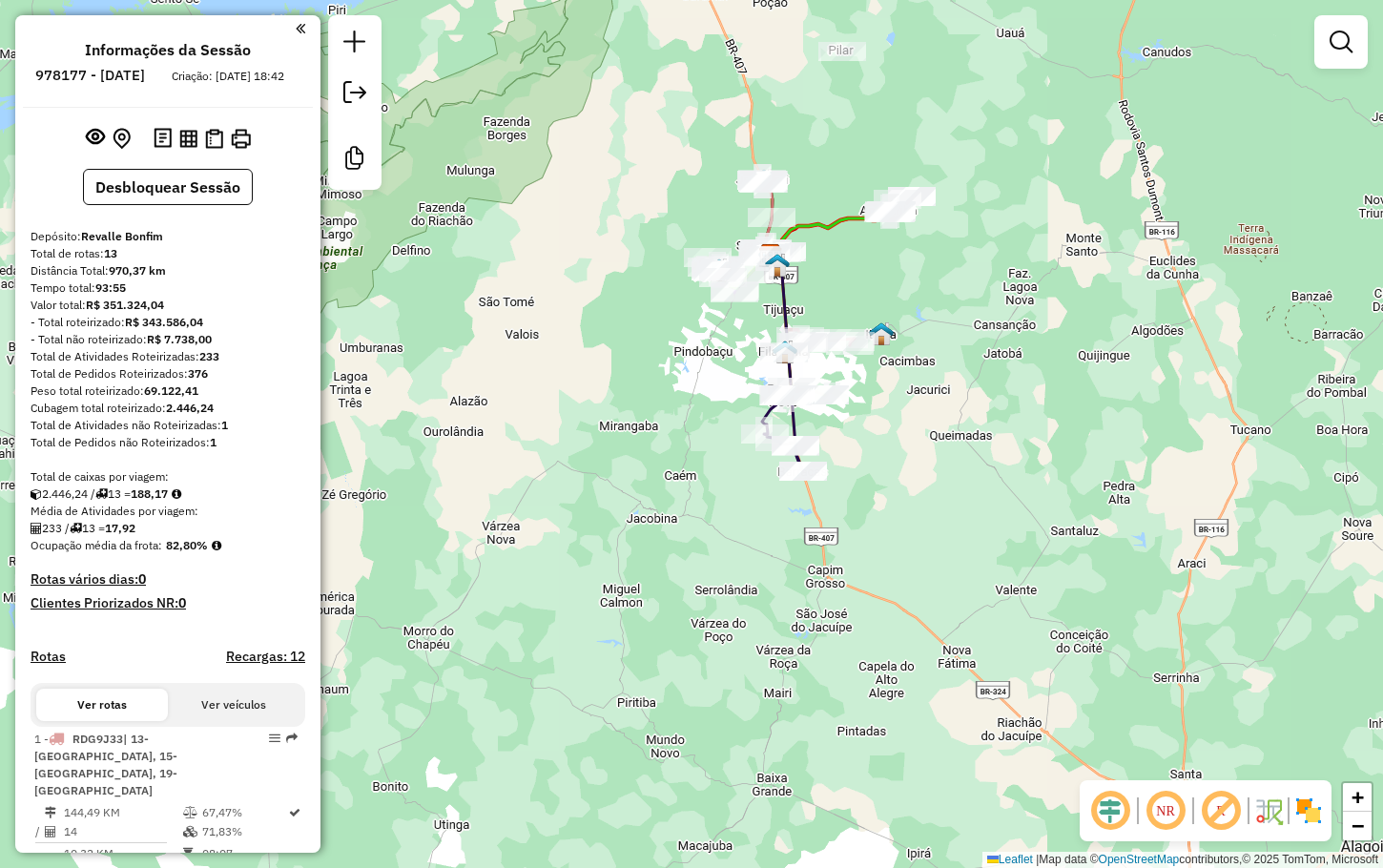
click at [834, 148] on div "Janela de atendimento Grade de atendimento Capacidade Transportadoras Veículos …" at bounding box center [691, 434] width 1383 height 868
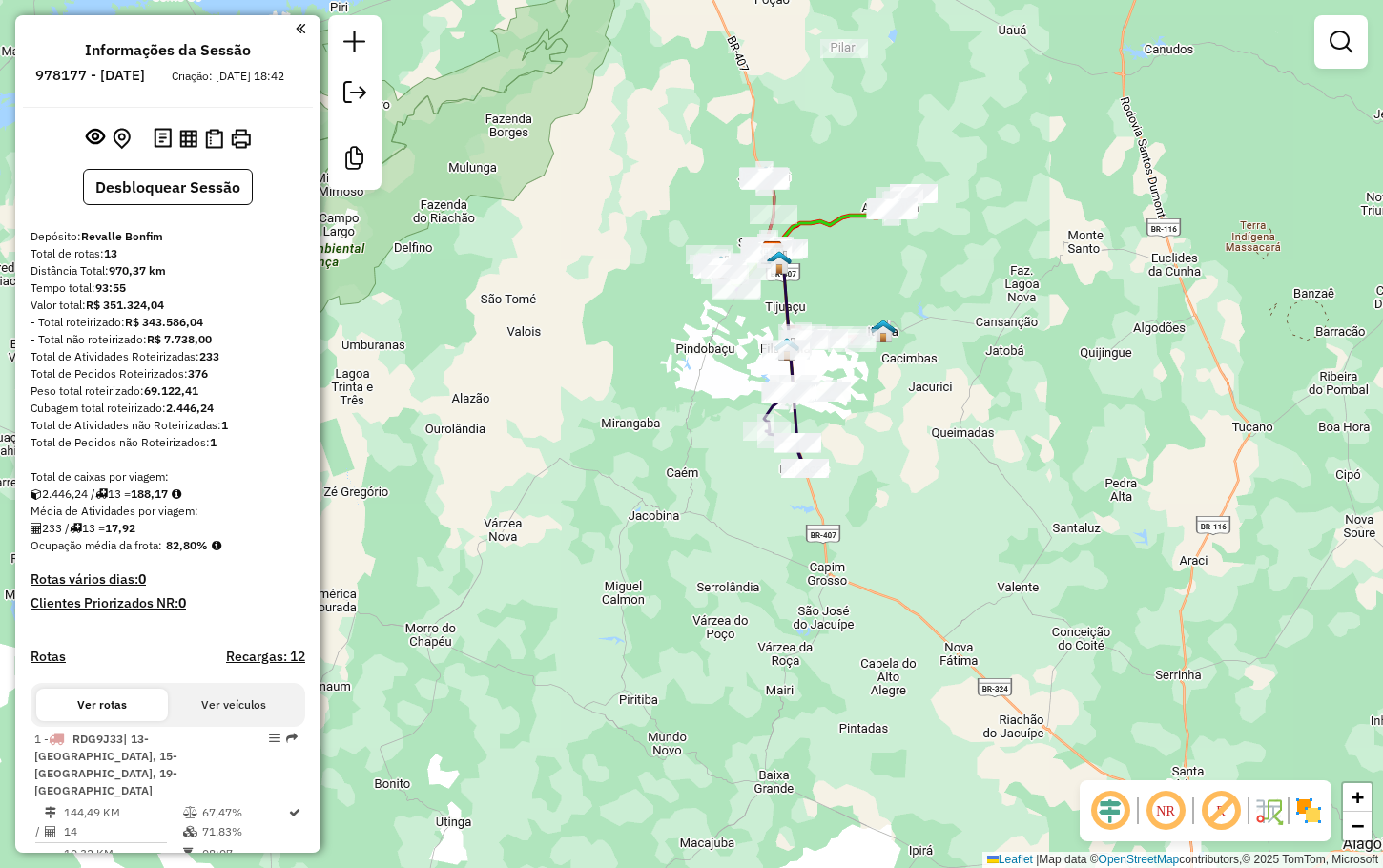
click at [884, 274] on div "Janela de atendimento Grade de atendimento Capacidade Transportadoras Veículos …" at bounding box center [691, 434] width 1383 height 868
